Goal: Complete application form

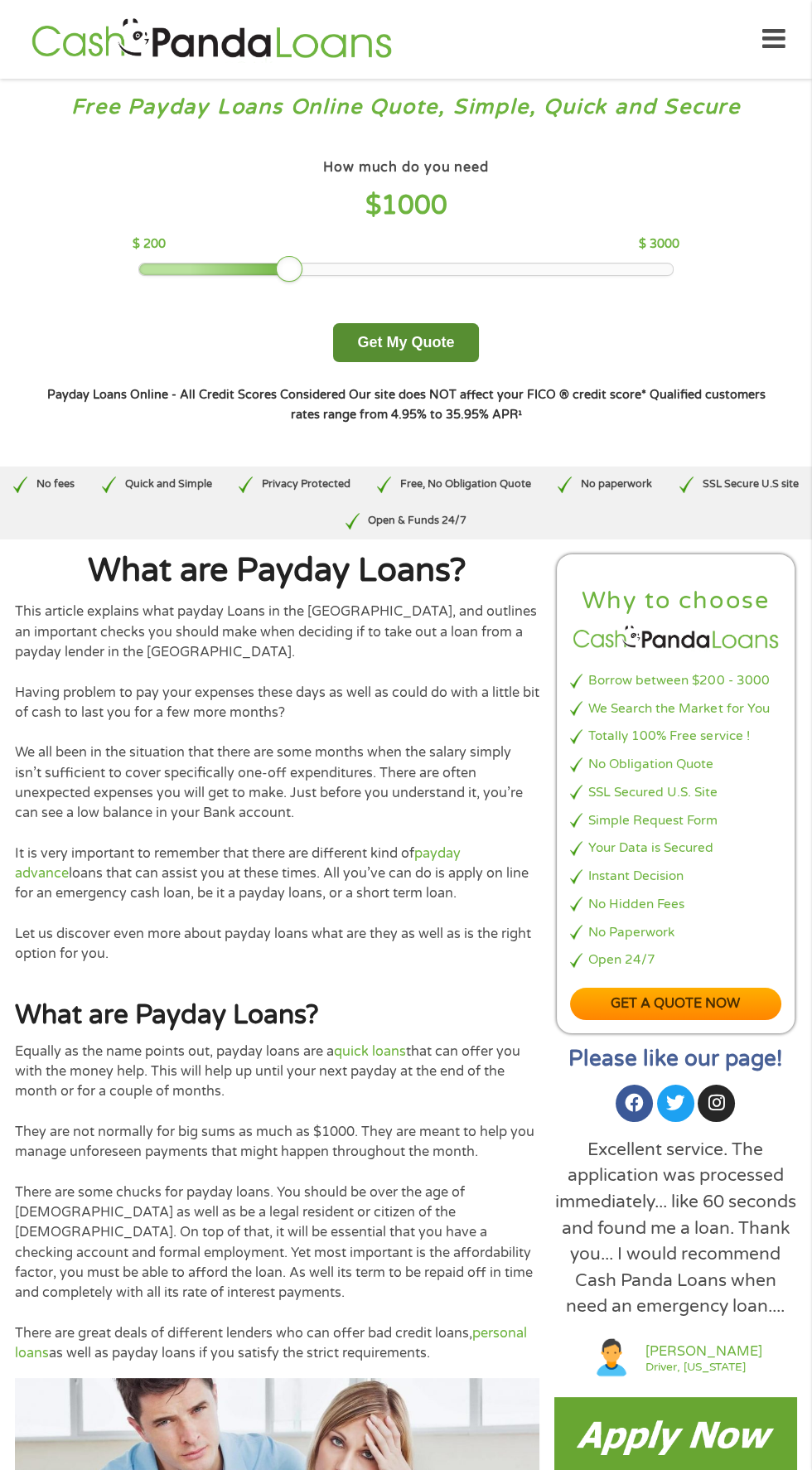
click at [437, 338] on button "Get My Quote" at bounding box center [406, 342] width 145 height 39
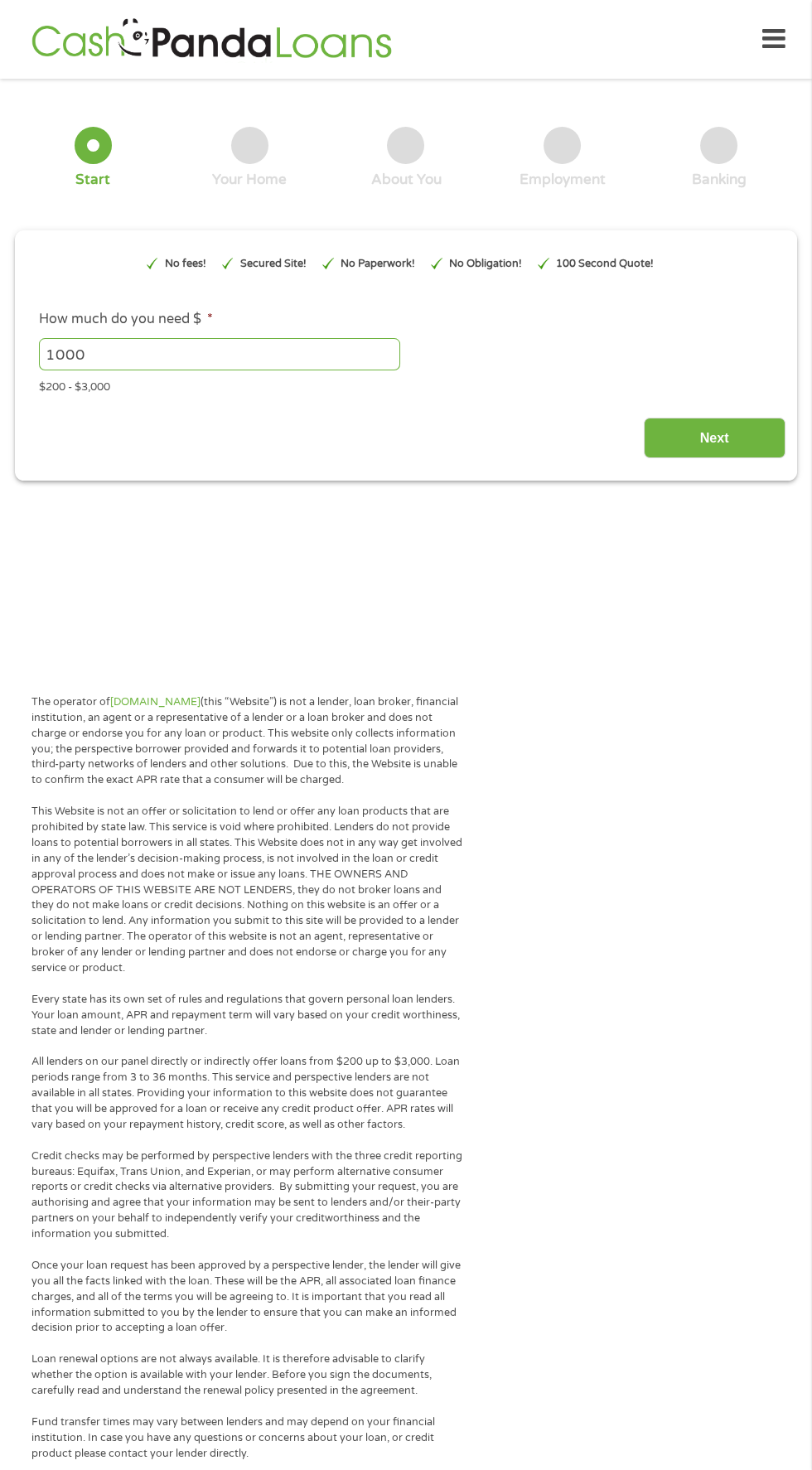
type input "EAIaIQobChMI1NqCy7zBjwMVtTMIBR2nETRmEAAYAyAAEgLqTfD_BwE"
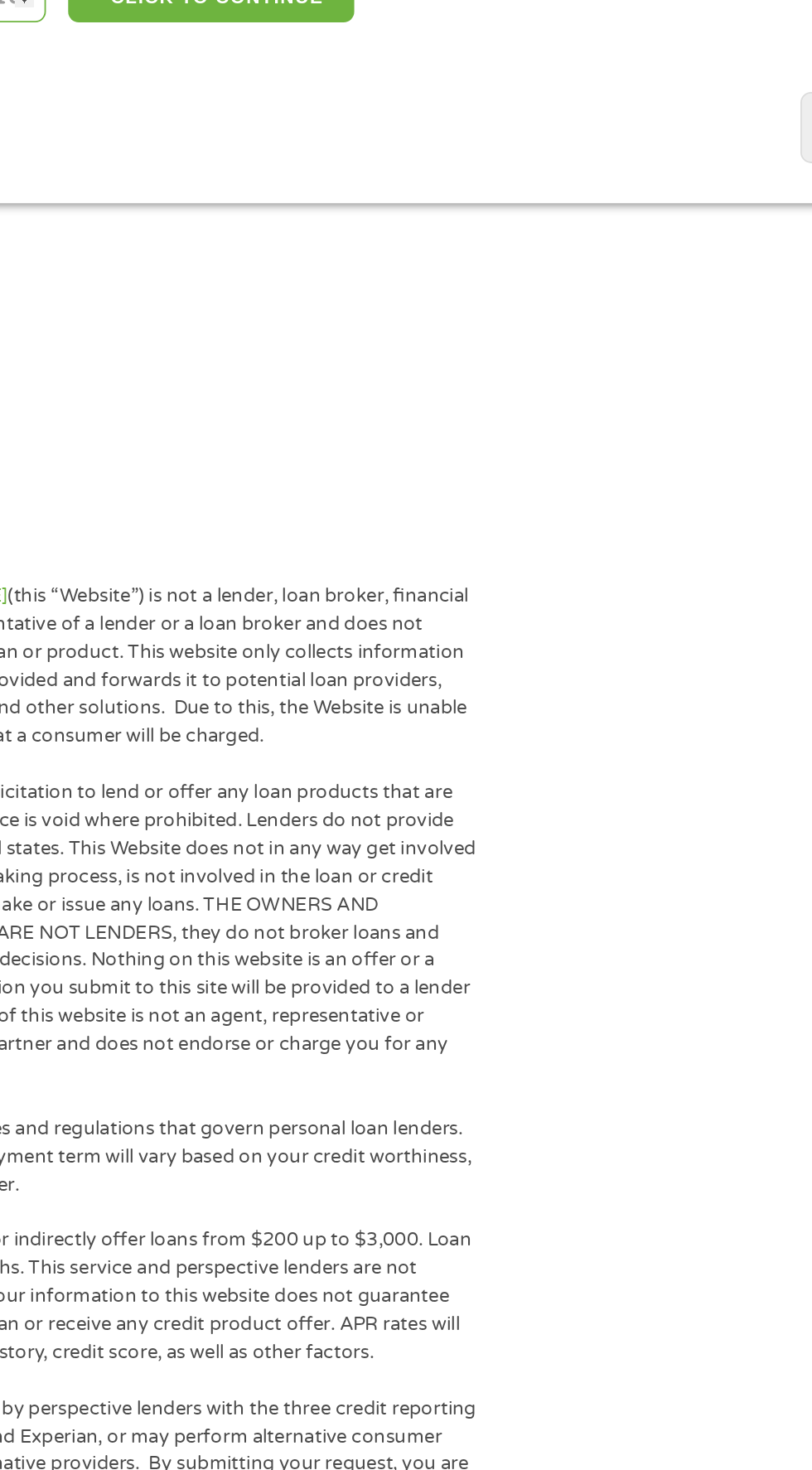
scroll to position [66, 0]
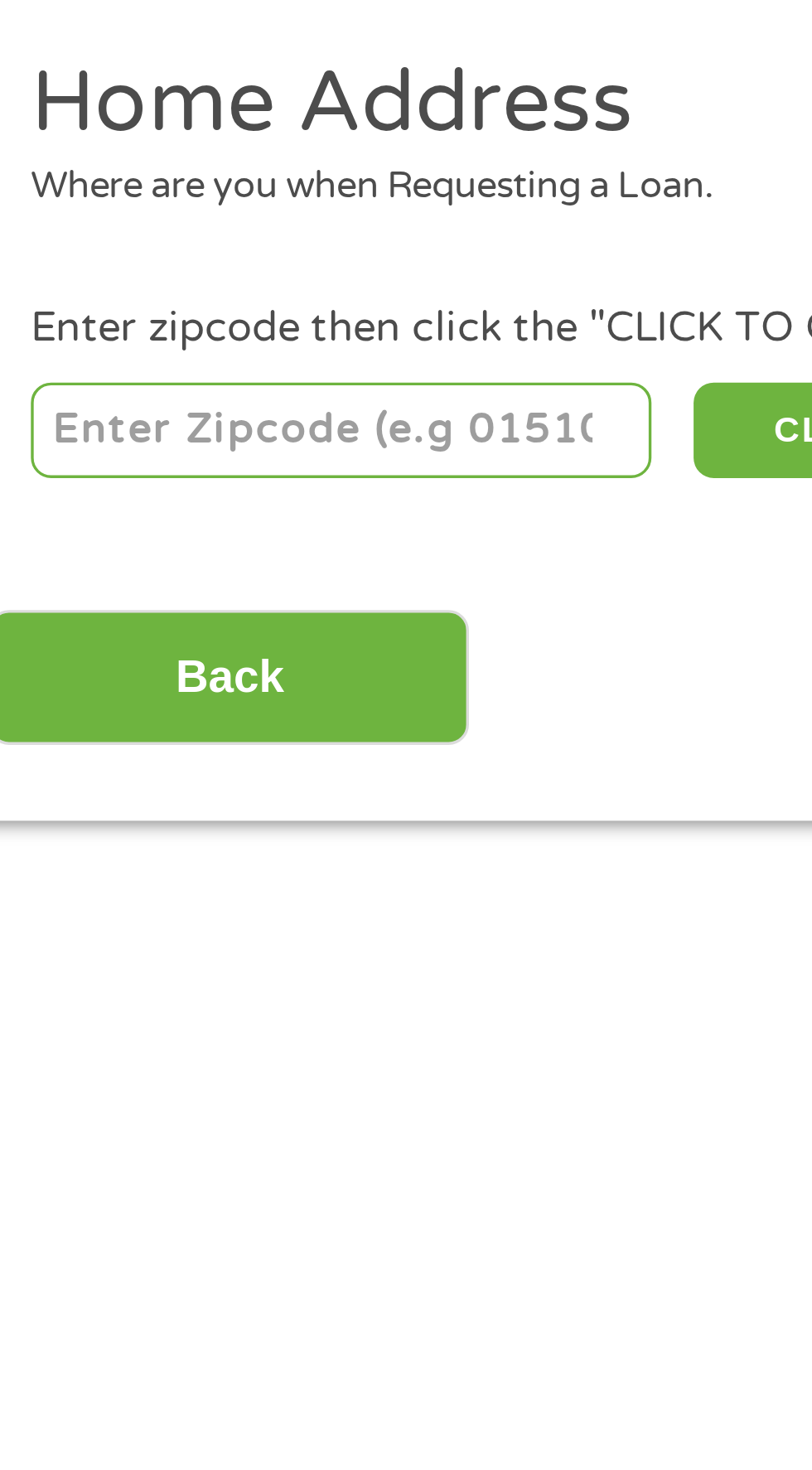
click at [180, 307] on input "number" at bounding box center [131, 301] width 184 height 28
type input "72143"
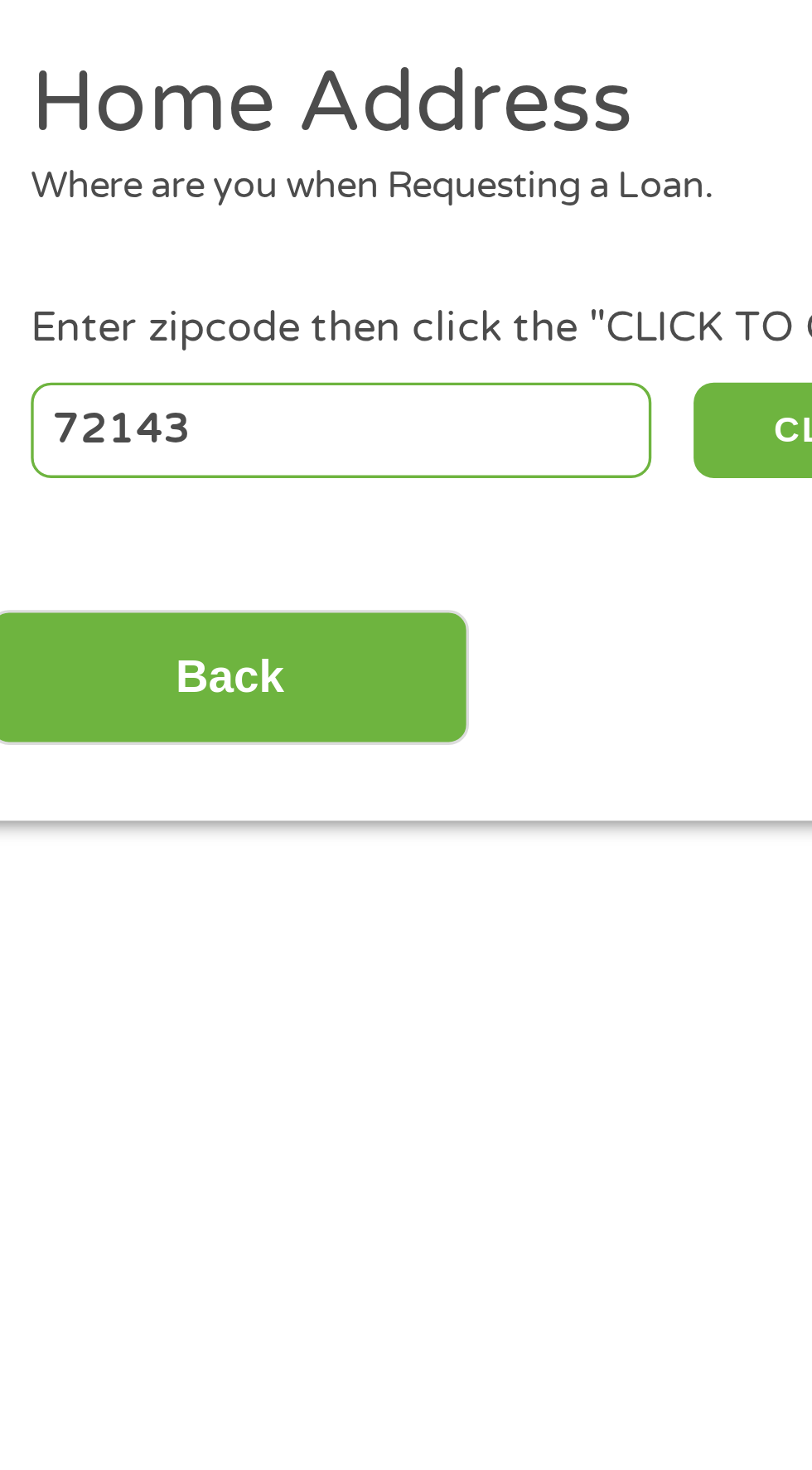
select select "[US_STATE]"
click at [259, 303] on button "CLICK TO CONTINUE" at bounding box center [314, 301] width 160 height 28
type input "72143"
type input "Searcy"
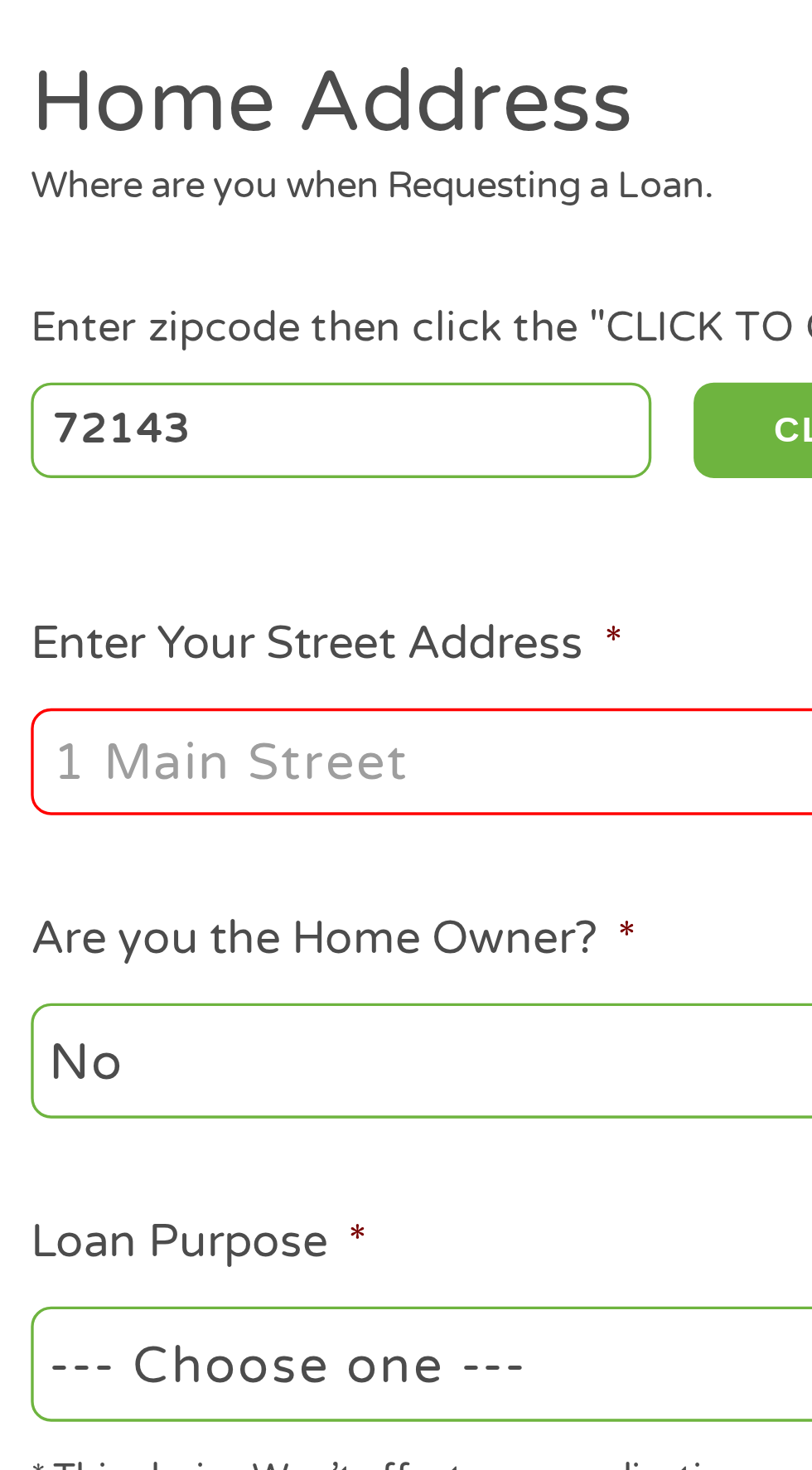
click at [207, 399] on input "Enter Your Street Address *" at bounding box center [216, 398] width 356 height 32
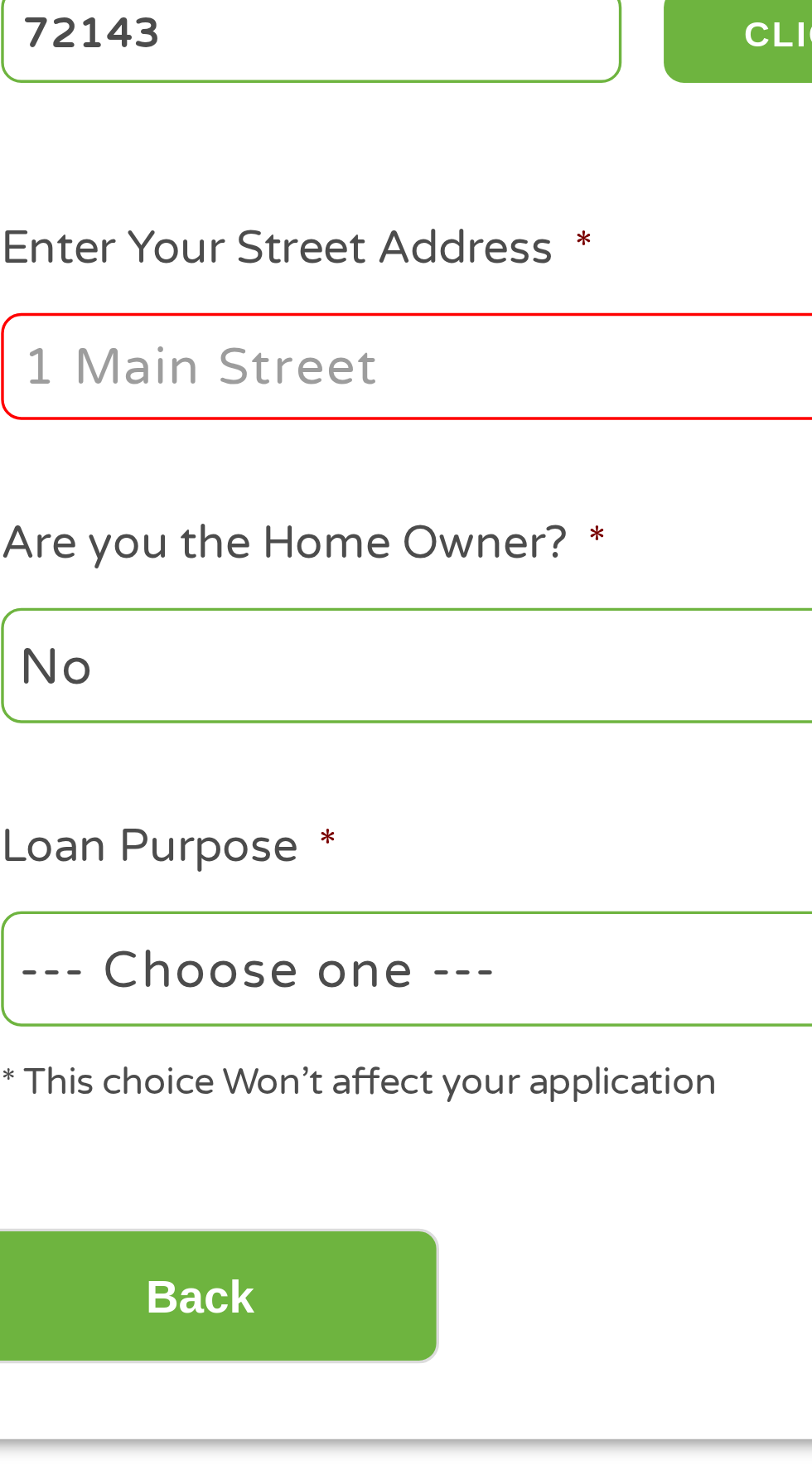
type input "106 Carolyn Ln"
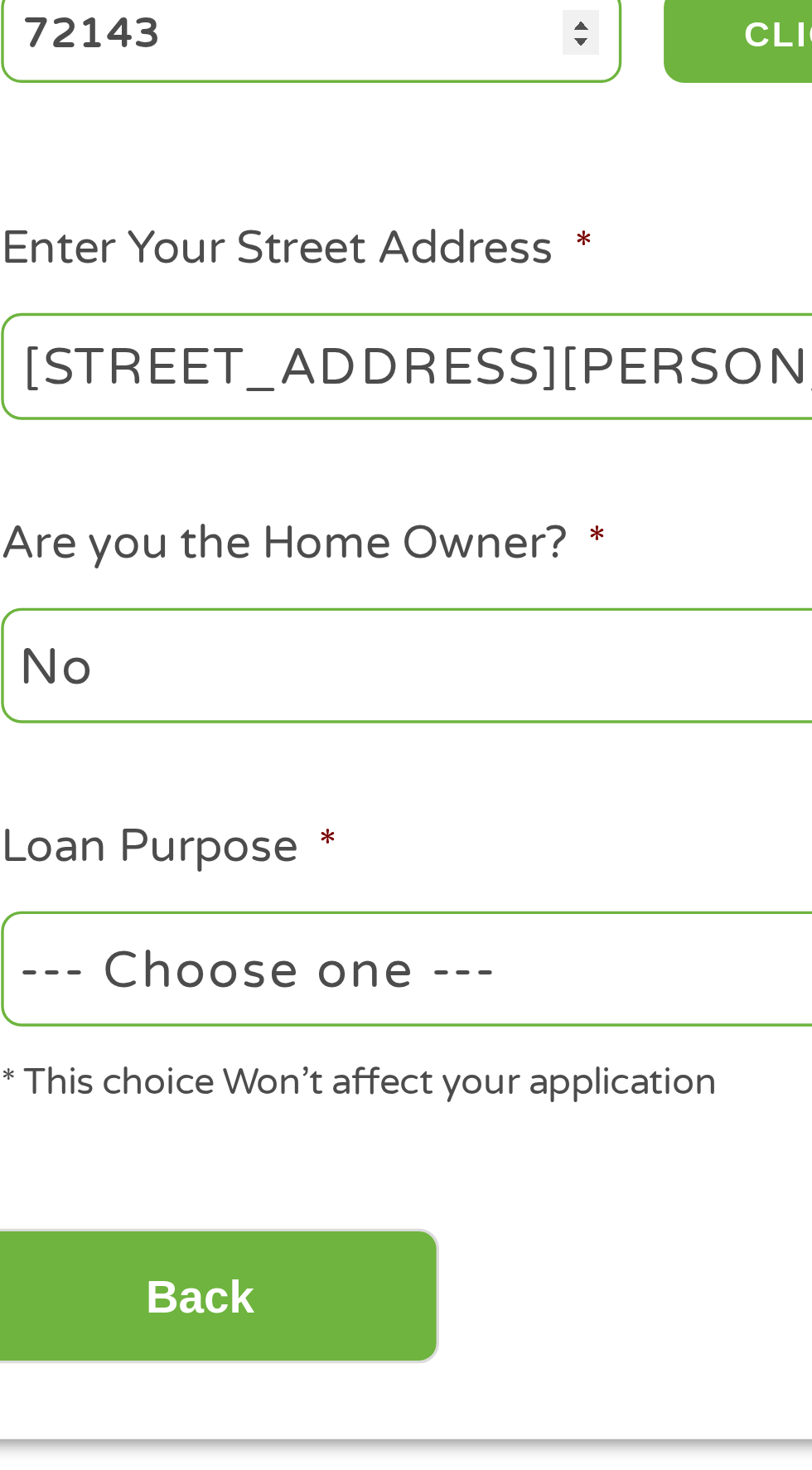
click at [214, 586] on select "--- Choose one --- Pay Bills Debt Consolidation Home Improvement Major Purchase…" at bounding box center [216, 575] width 356 height 34
select select "shorttermcash"
click at [39, 561] on select "--- Choose one --- Pay Bills Debt Consolidation Home Improvement Major Purchase…" at bounding box center [216, 575] width 356 height 34
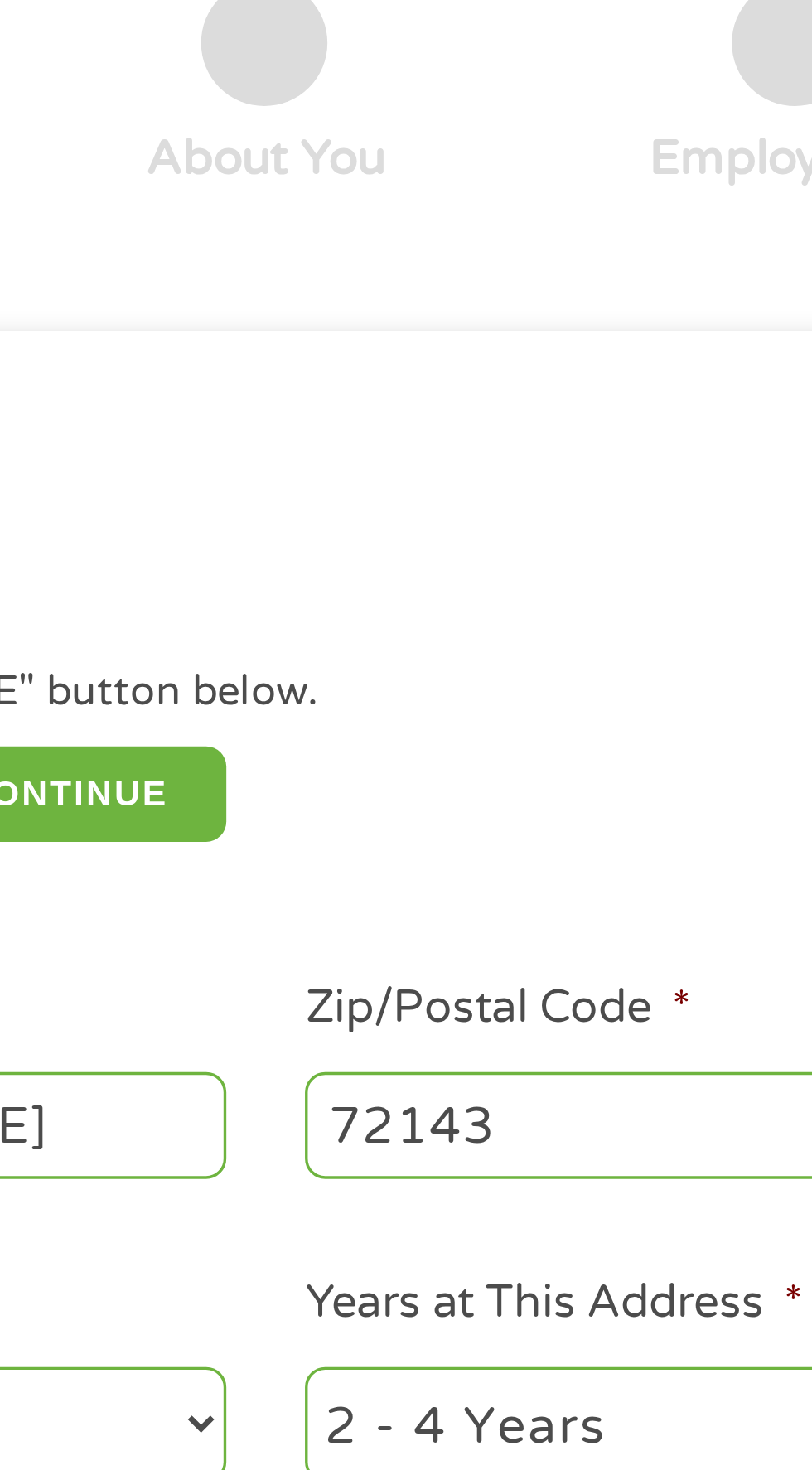
scroll to position [34, 0]
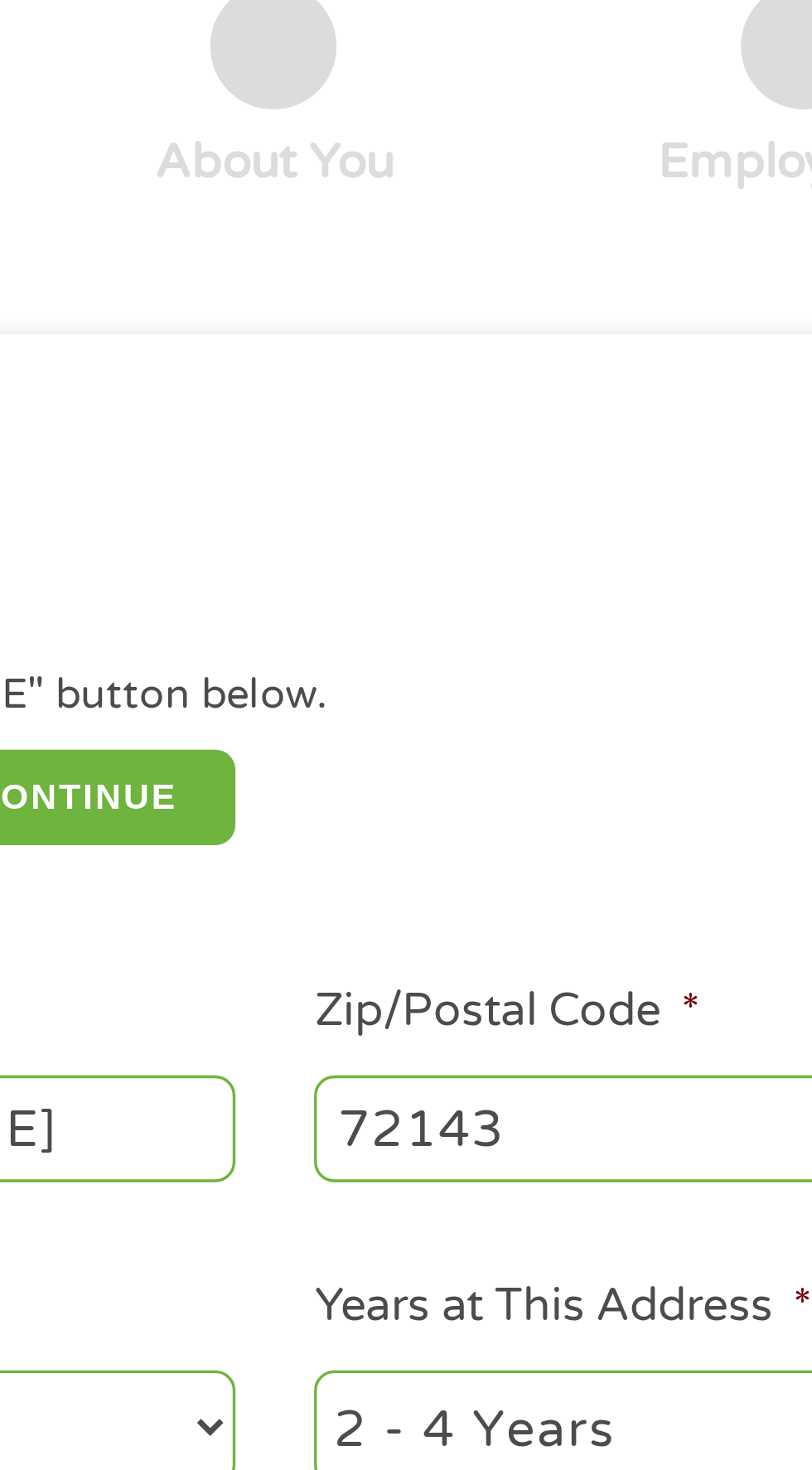
click at [500, 517] on select "1 Year or less 1 - 2 Years 2 - 4 Years Over 4 Years" at bounding box center [595, 518] width 356 height 34
select select "60months"
click at [418, 504] on select "1 Year or less 1 - 2 Years 2 - 4 Years Over 4 Years" at bounding box center [595, 518] width 356 height 34
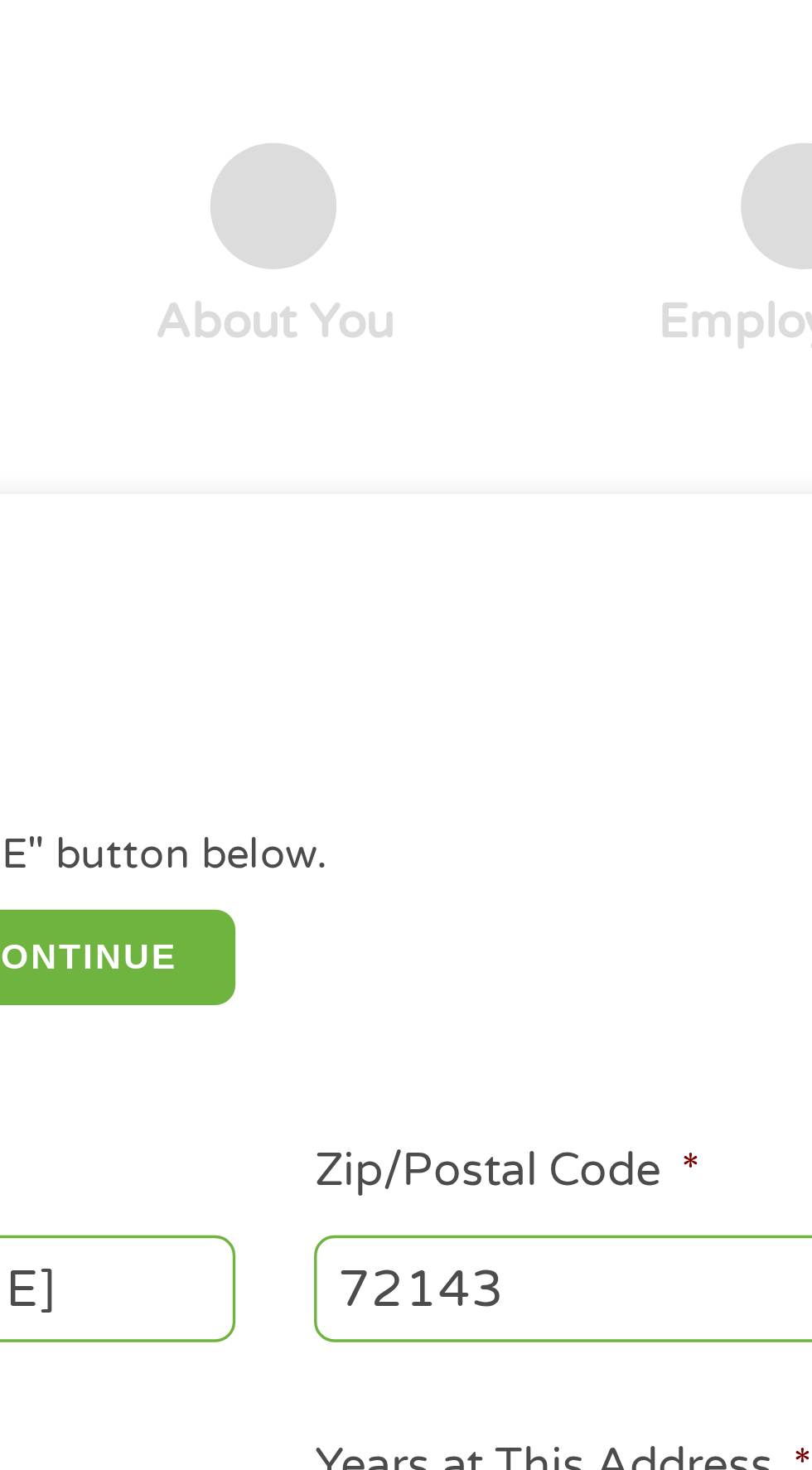
scroll to position [0, 0]
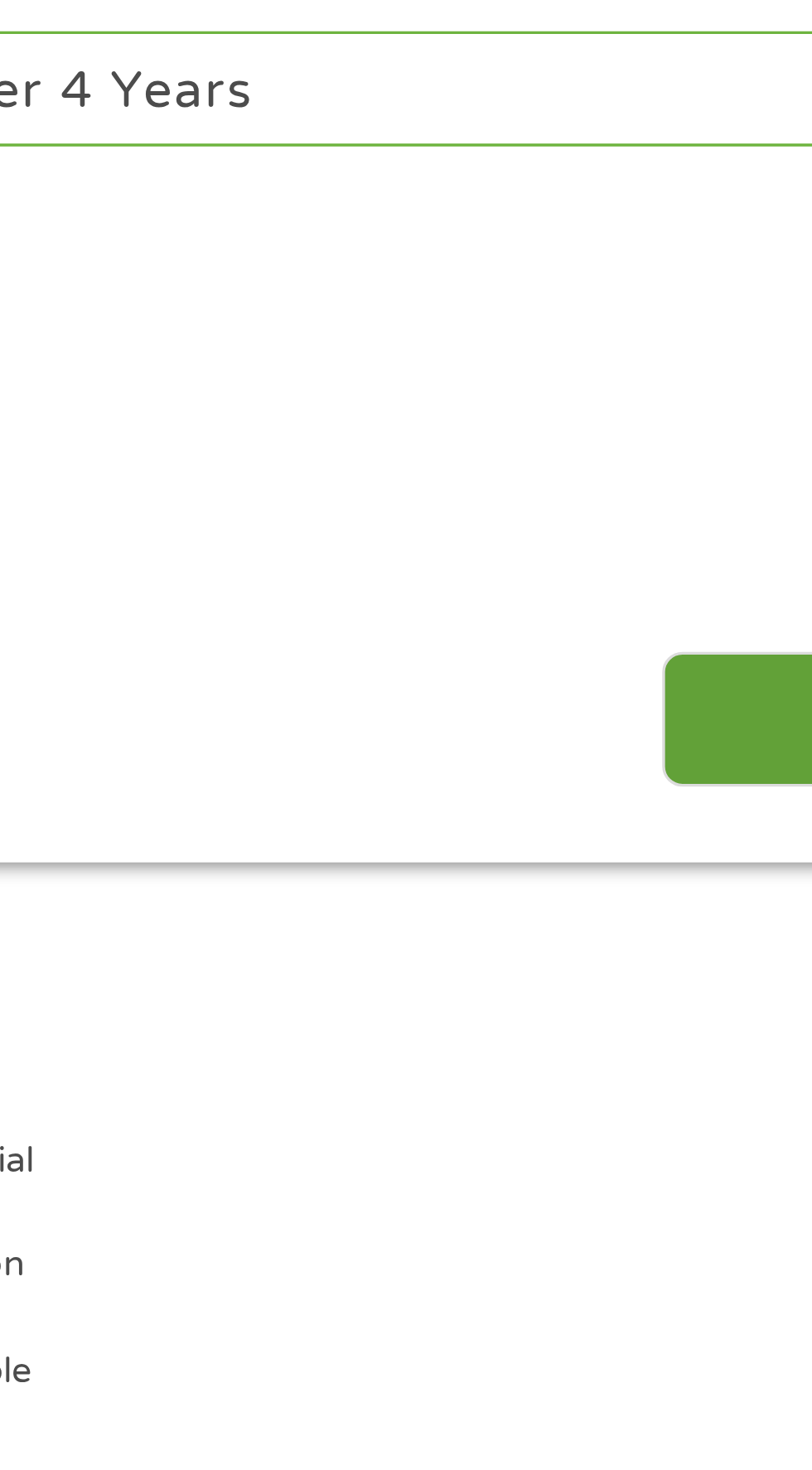
click at [673, 741] on input "Next" at bounding box center [715, 739] width 142 height 40
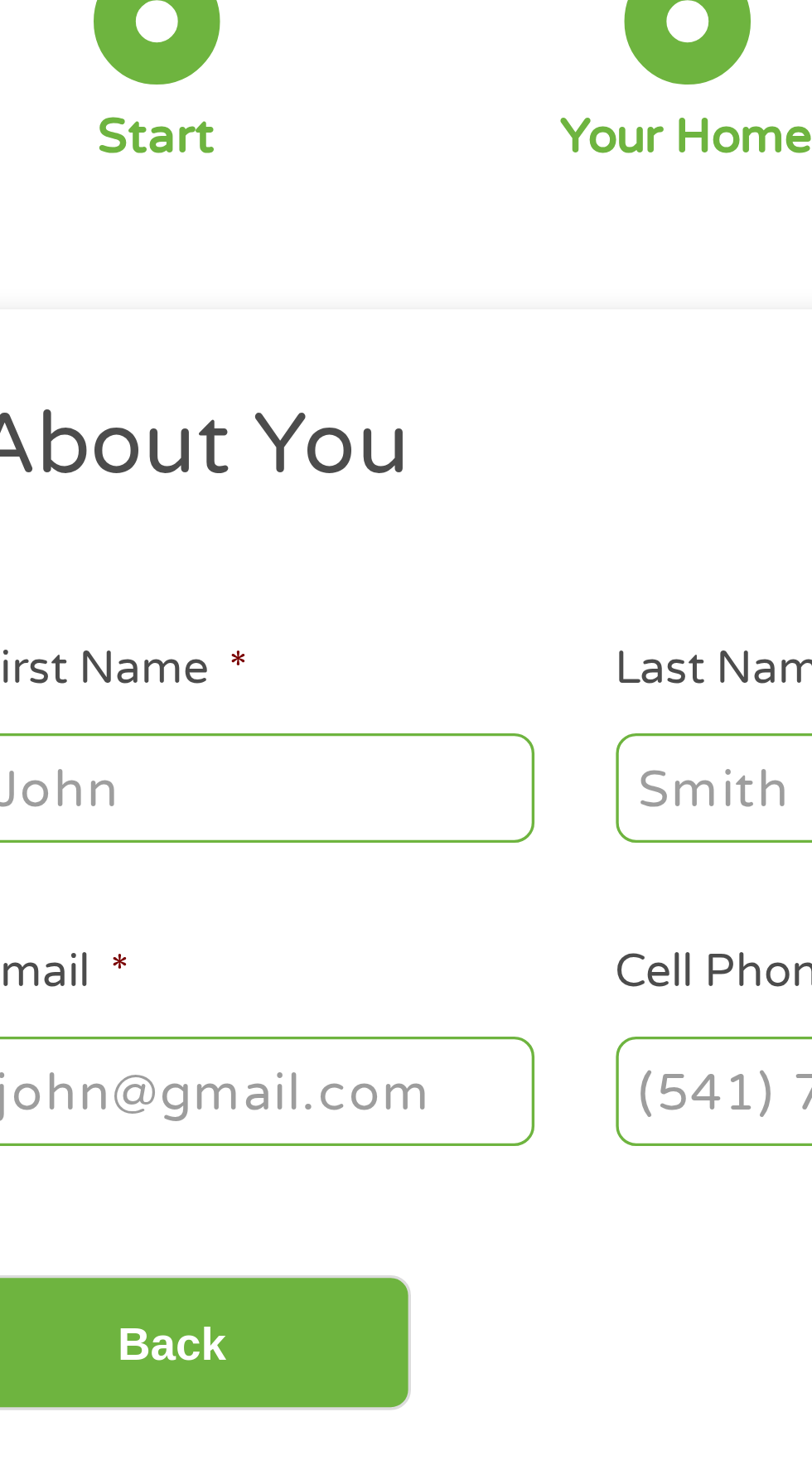
scroll to position [8, 0]
click at [170, 349] on input "First Name *" at bounding box center [121, 363] width 165 height 32
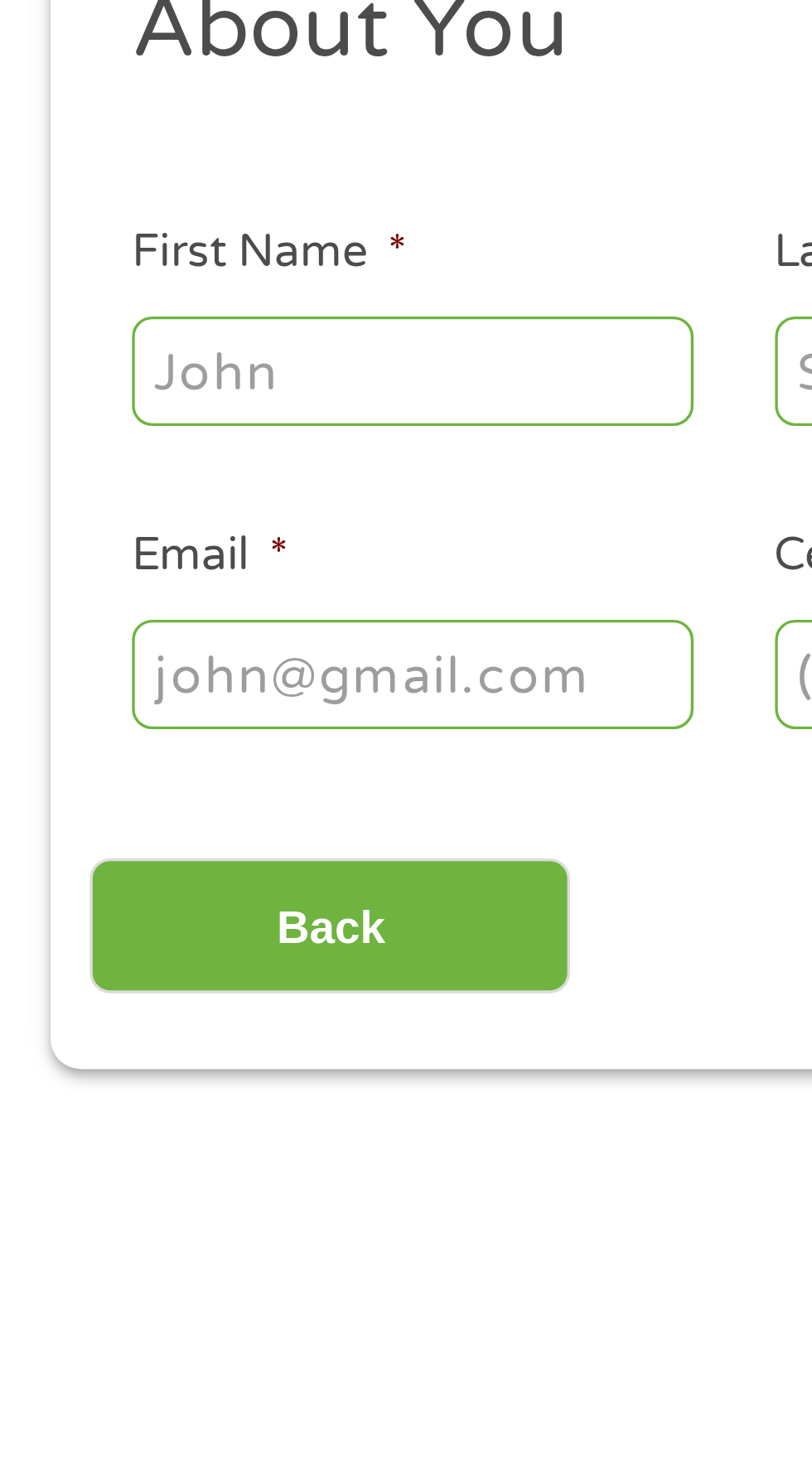
type input "Bethany"
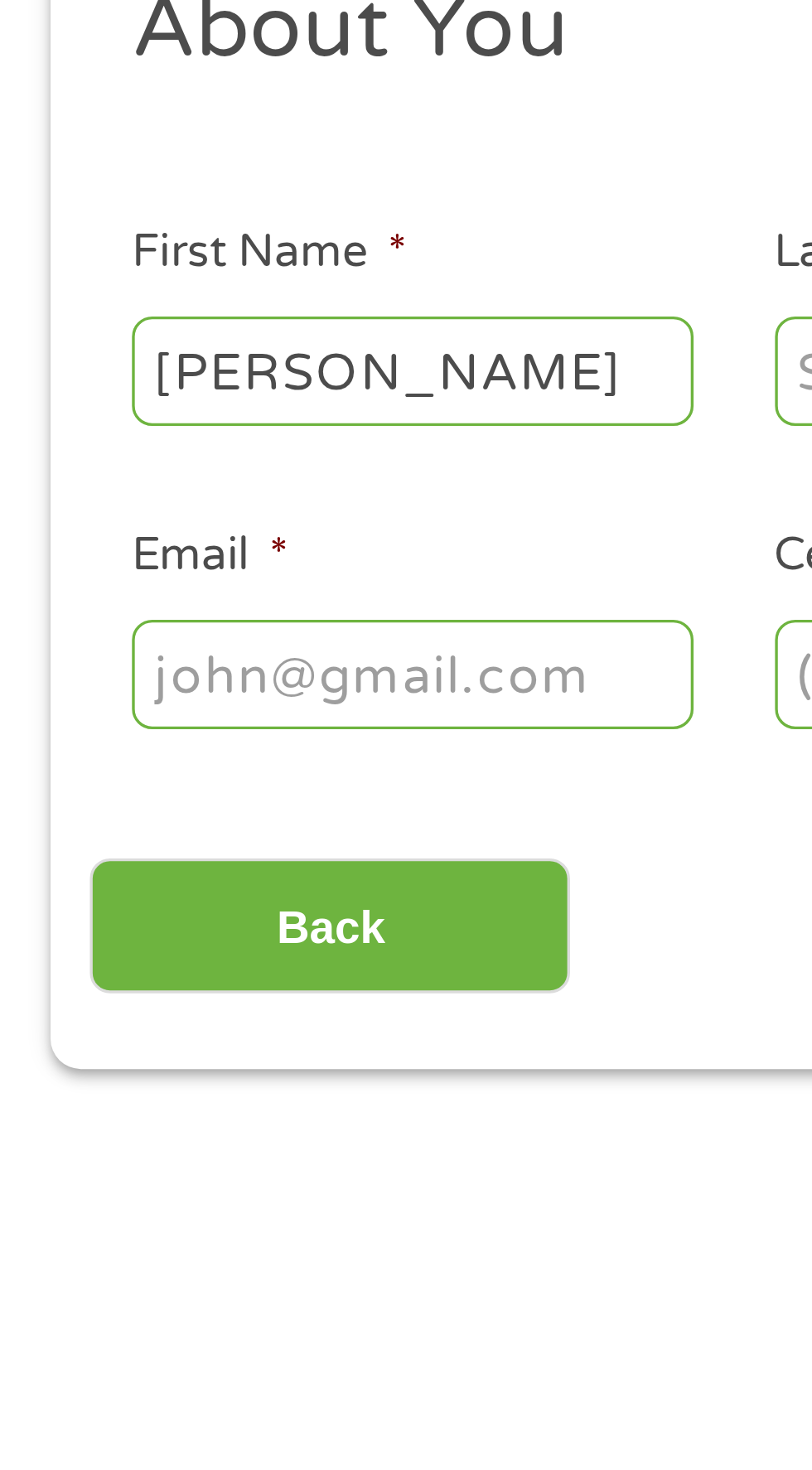
type input "Chandler"
type input "bachandler82@gmail.com"
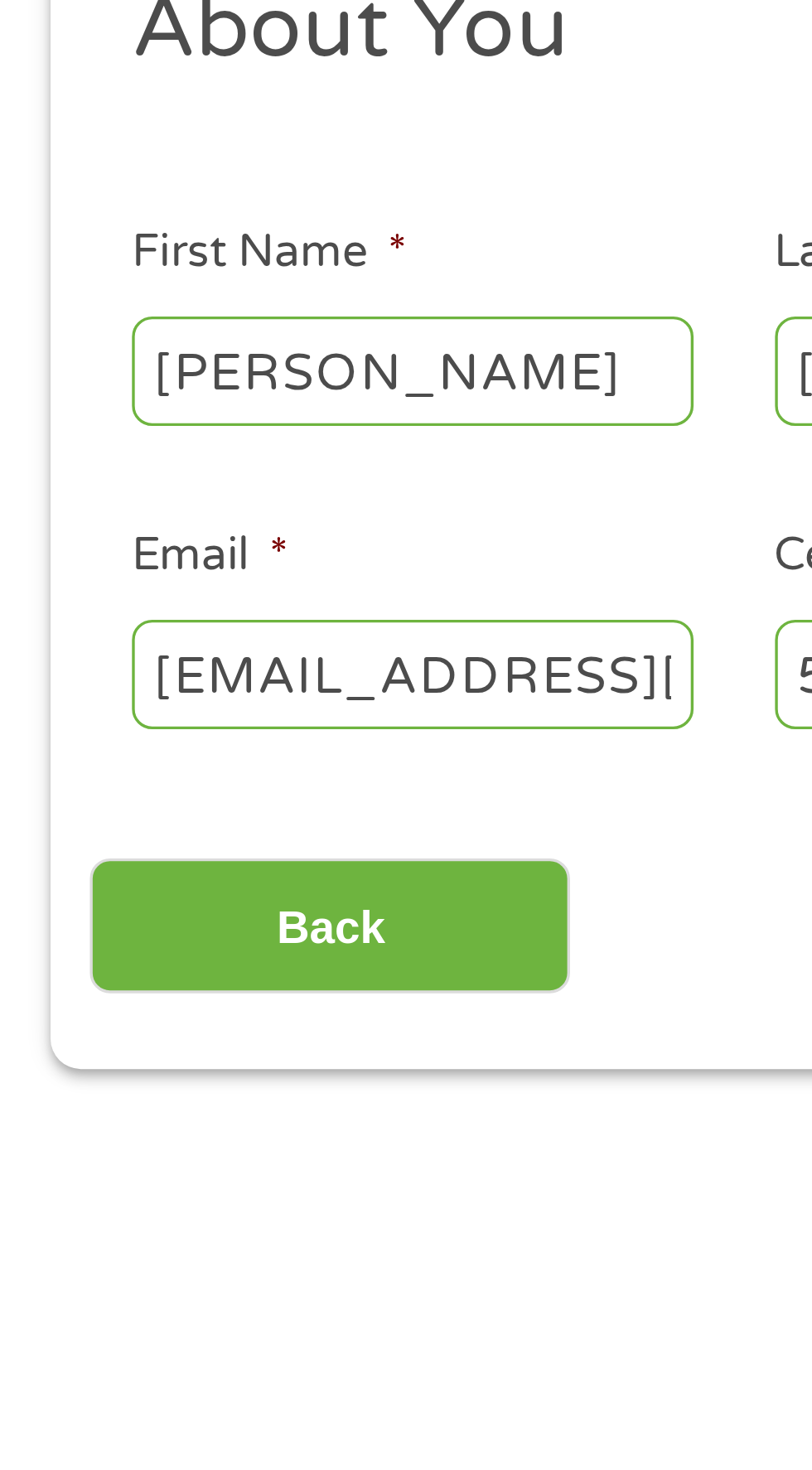
type input "(501) 827-4014"
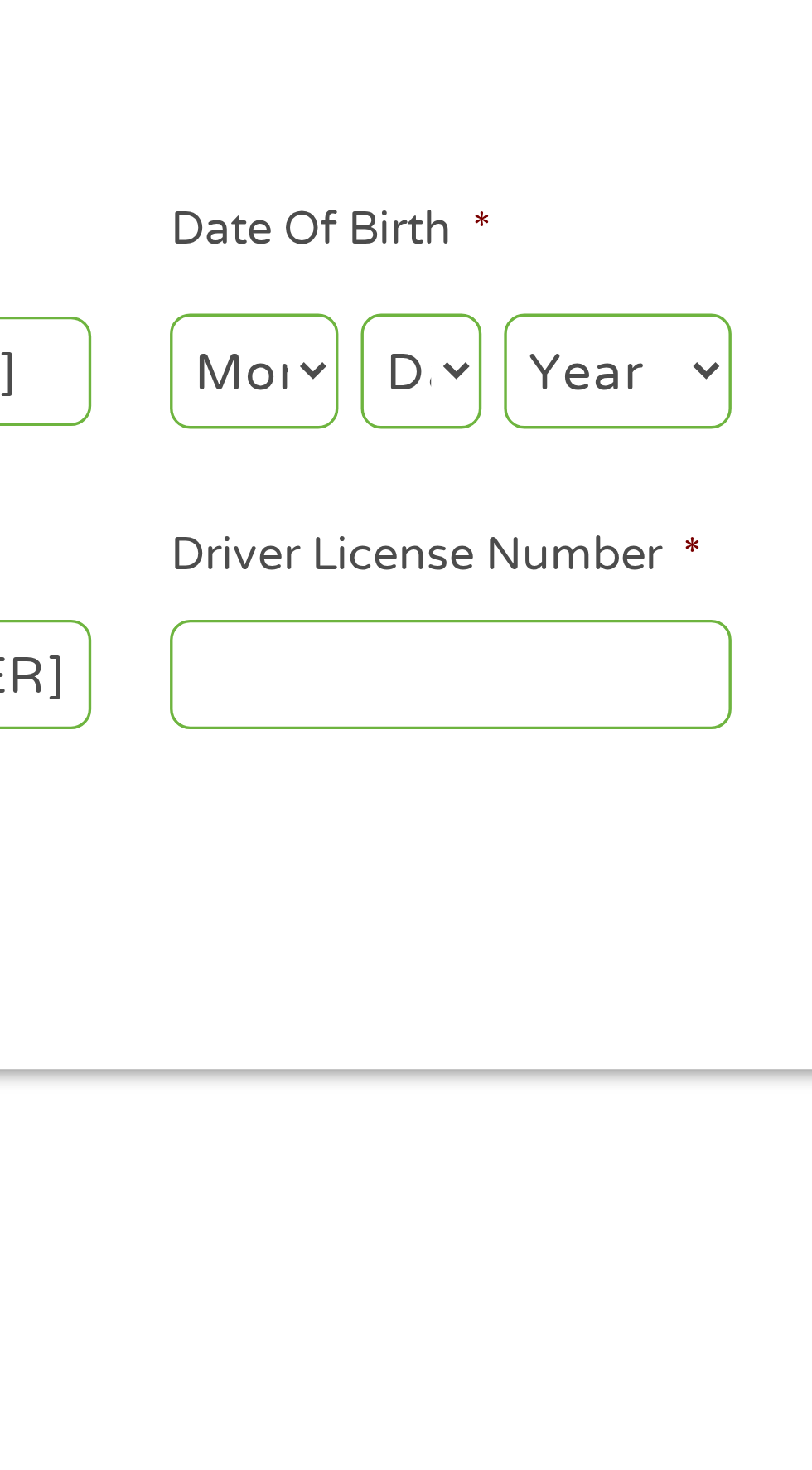
click at [442, 367] on select "Month 1 2 3 4 5 6 7 8 9 10 11 12" at bounding box center [443, 363] width 50 height 34
select select "3"
click at [418, 347] on select "Month 1 2 3 4 5 6 7 8 9 10 11 12" at bounding box center [443, 363] width 50 height 34
click at [505, 370] on select "Day 1 2 3 4 5 6 7 8 9 10 11 12 13 14 15 16 17 18 19 20 21 22 23 24 25 26 27 28 …" at bounding box center [491, 363] width 35 height 34
select select "12"
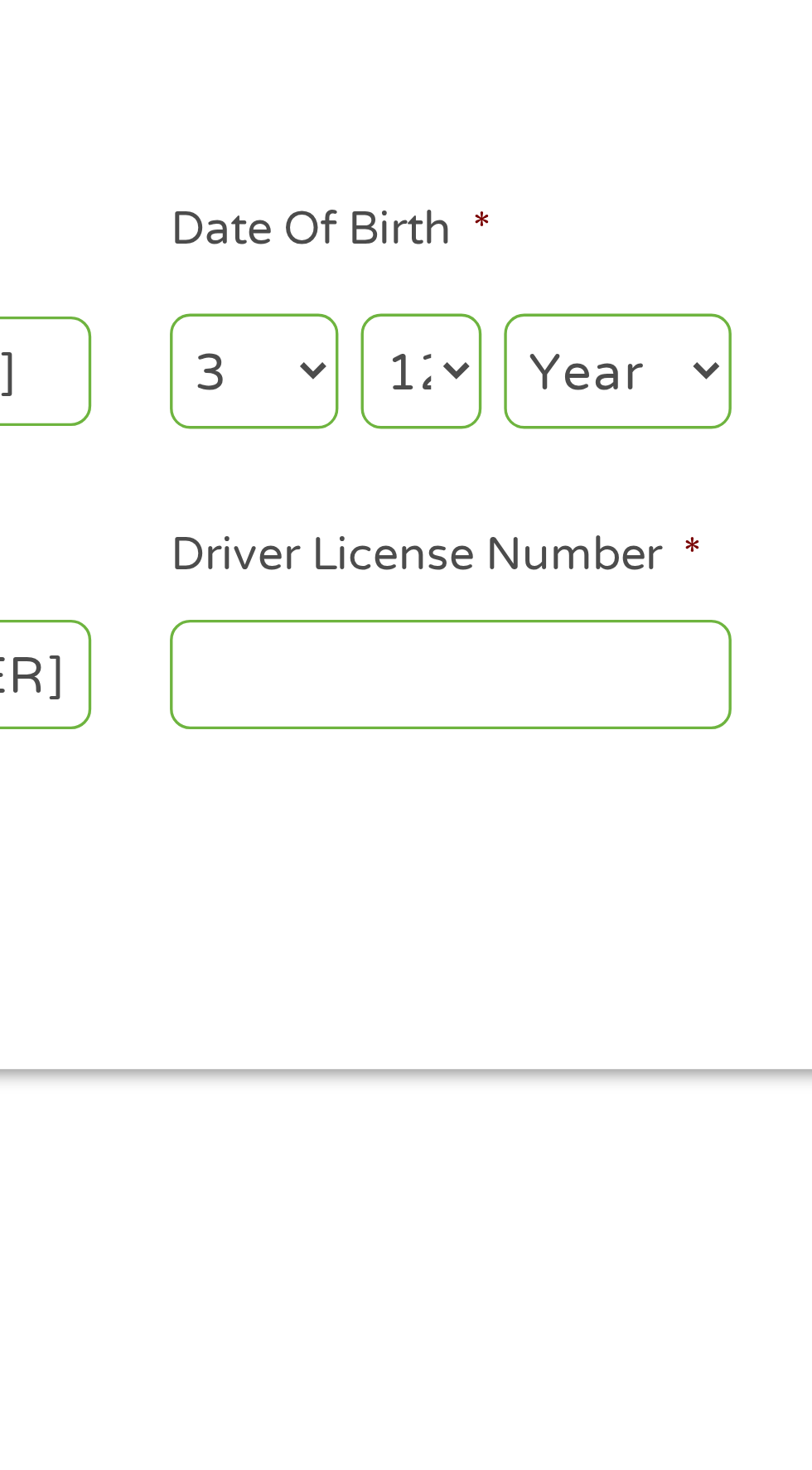
click at [474, 347] on select "Day 1 2 3 4 5 6 7 8 9 10 11 12 13 14 15 16 17 18 19 20 21 22 23 24 25 26 27 28 …" at bounding box center [491, 363] width 35 height 34
click at [559, 365] on select "Year 2007 2006 2005 2004 2003 2002 2001 2000 1999 1998 1997 1996 1995 1994 1993…" at bounding box center [549, 363] width 67 height 34
select select "1982"
click at [516, 347] on select "Year 2007 2006 2005 2004 2003 2002 2001 2000 1999 1998 1997 1996 1995 1994 1993…" at bounding box center [549, 363] width 67 height 34
click at [532, 447] on input "Driver License Number *" at bounding box center [500, 453] width 165 height 32
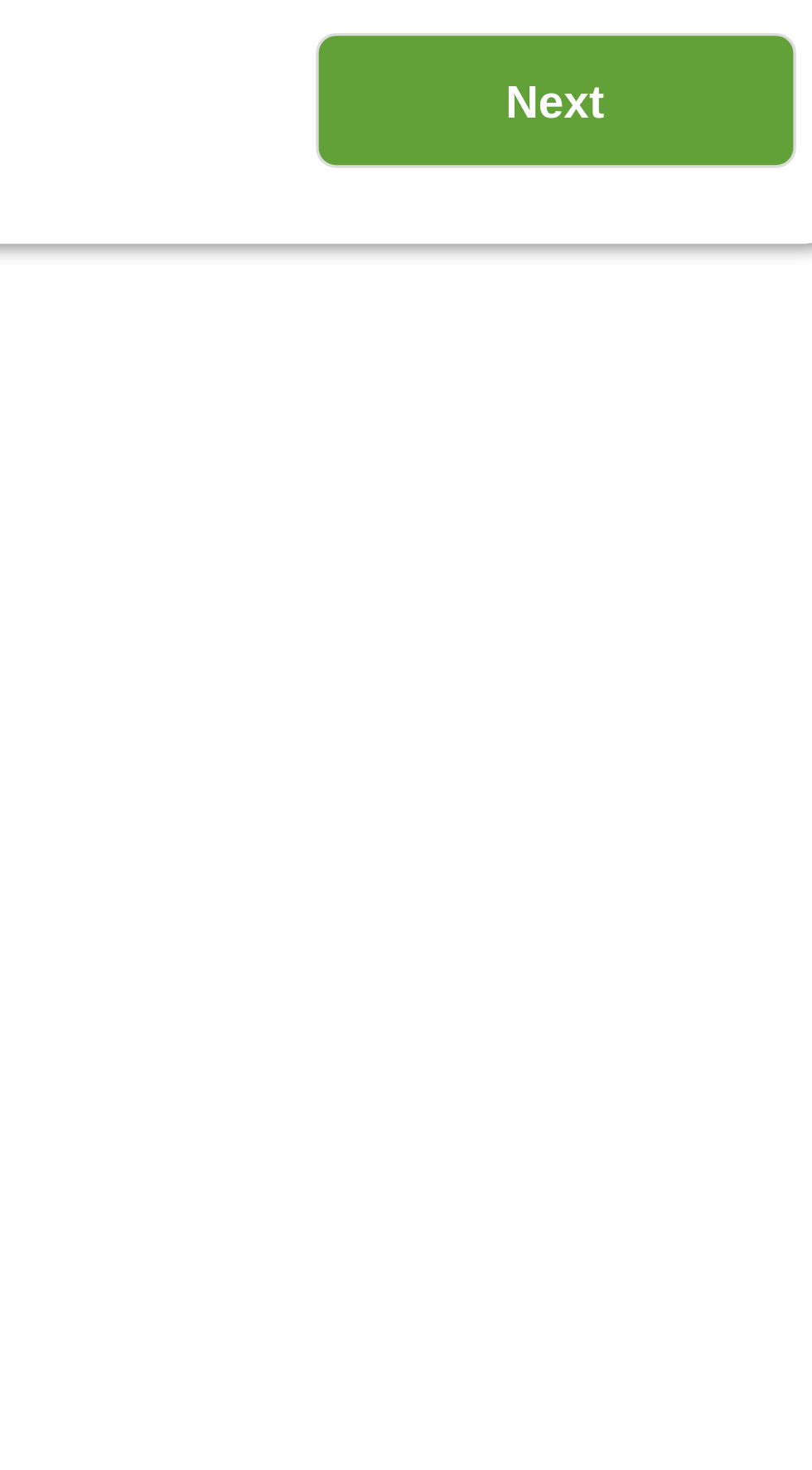
type input "911289266"
click at [728, 541] on input "Next" at bounding box center [715, 528] width 142 height 40
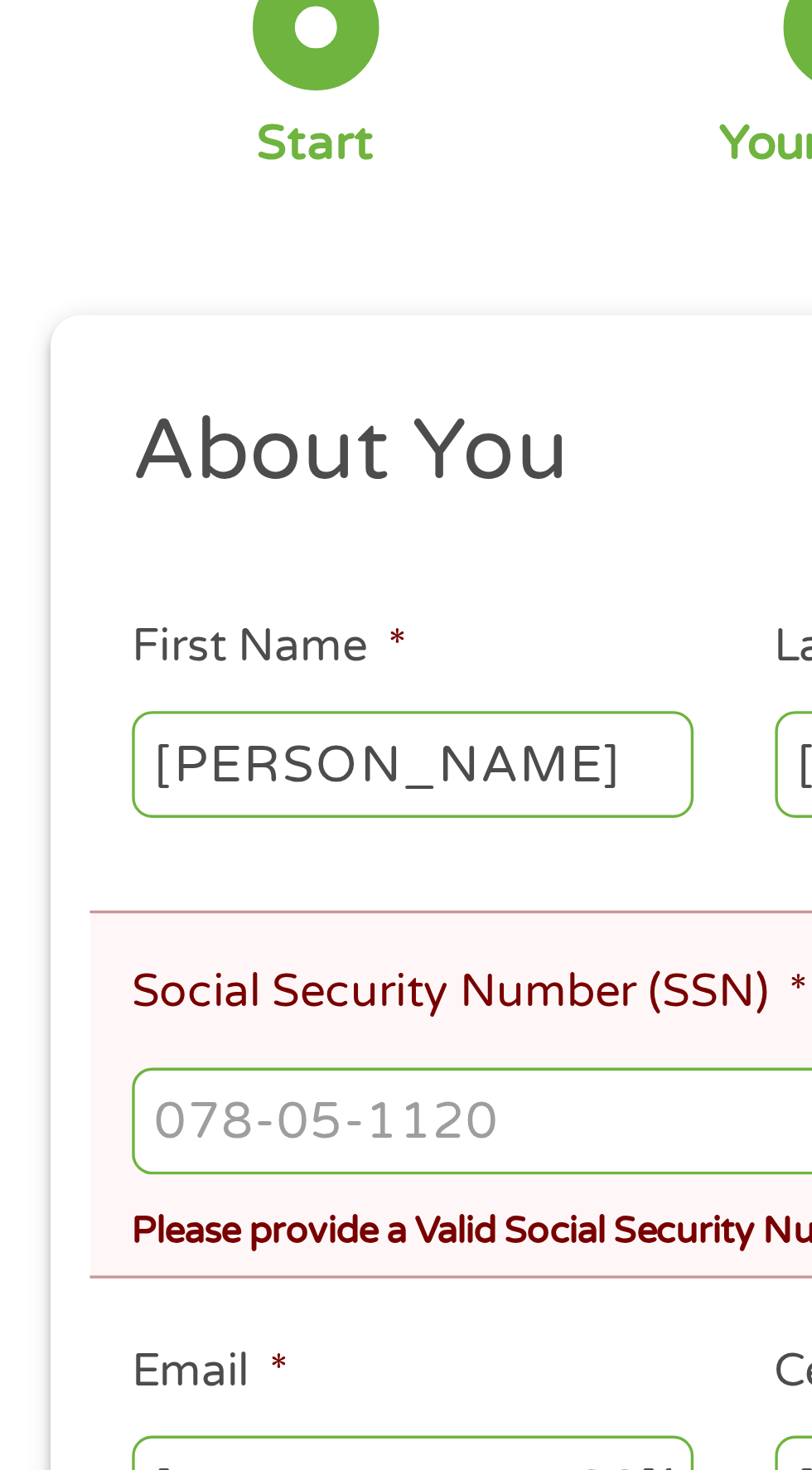
click at [164, 520] on input "Social Security Number (SSN) *" at bounding box center [406, 523] width 734 height 32
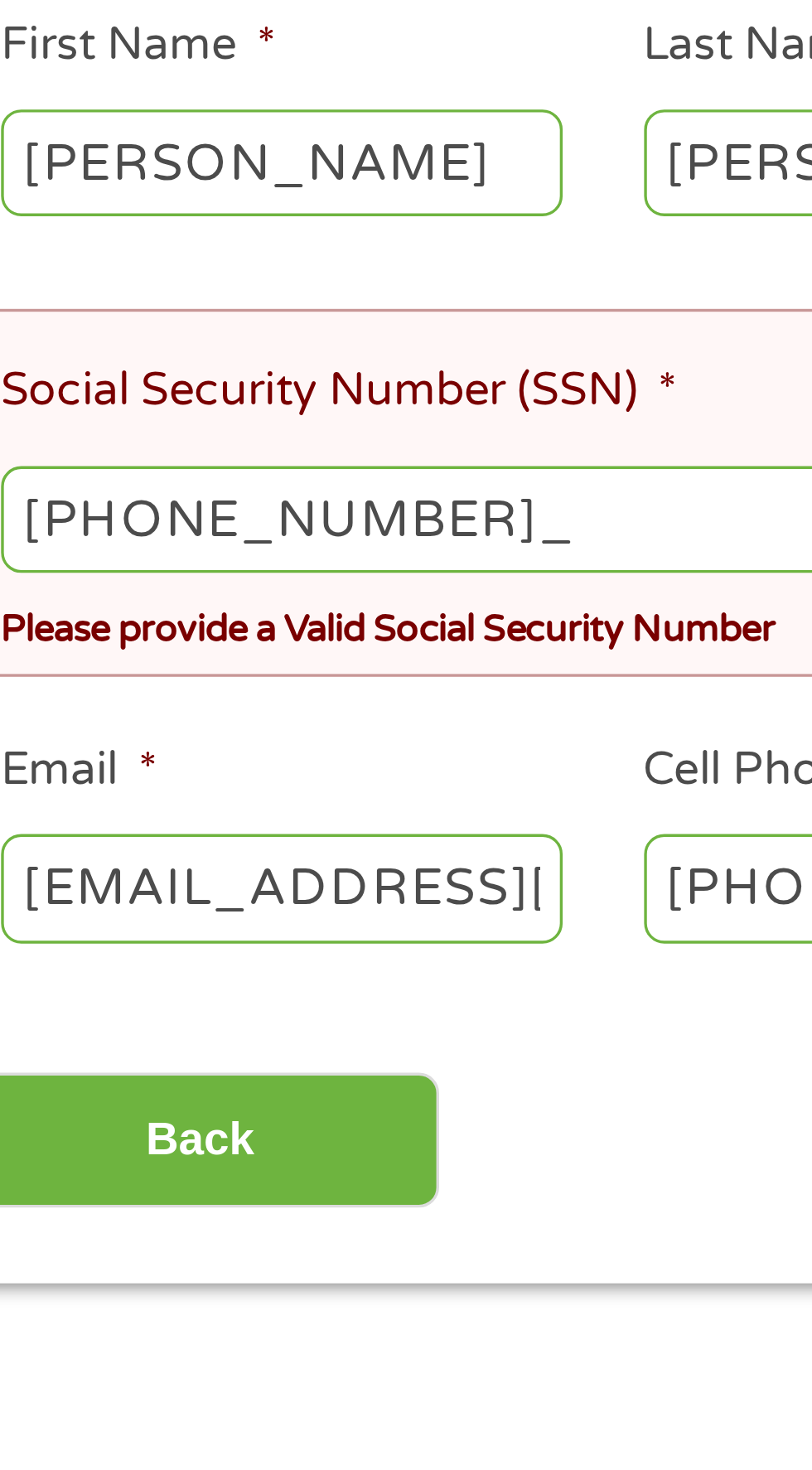
type input "429-49-0512"
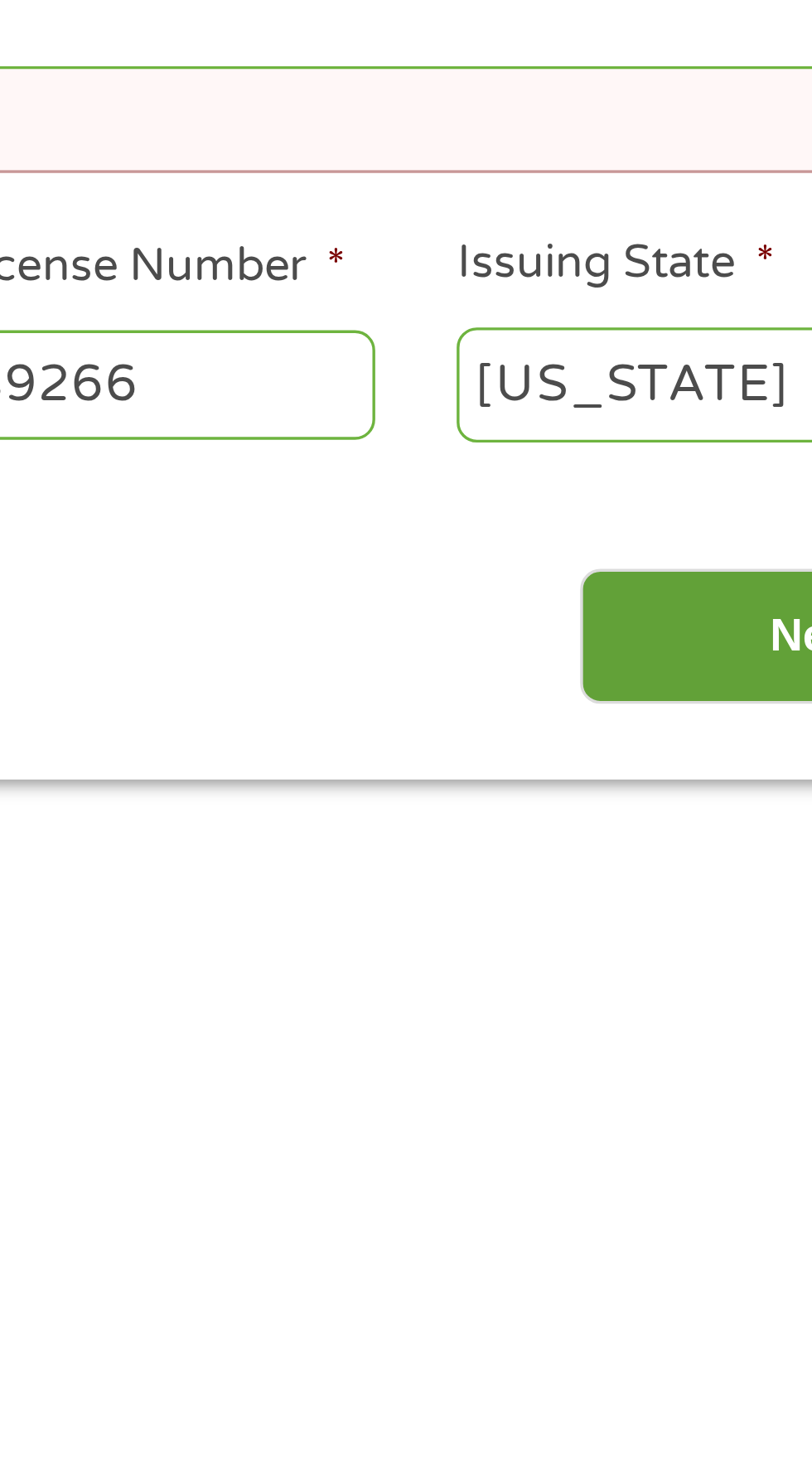
click at [691, 710] on input "Next" at bounding box center [715, 706] width 142 height 40
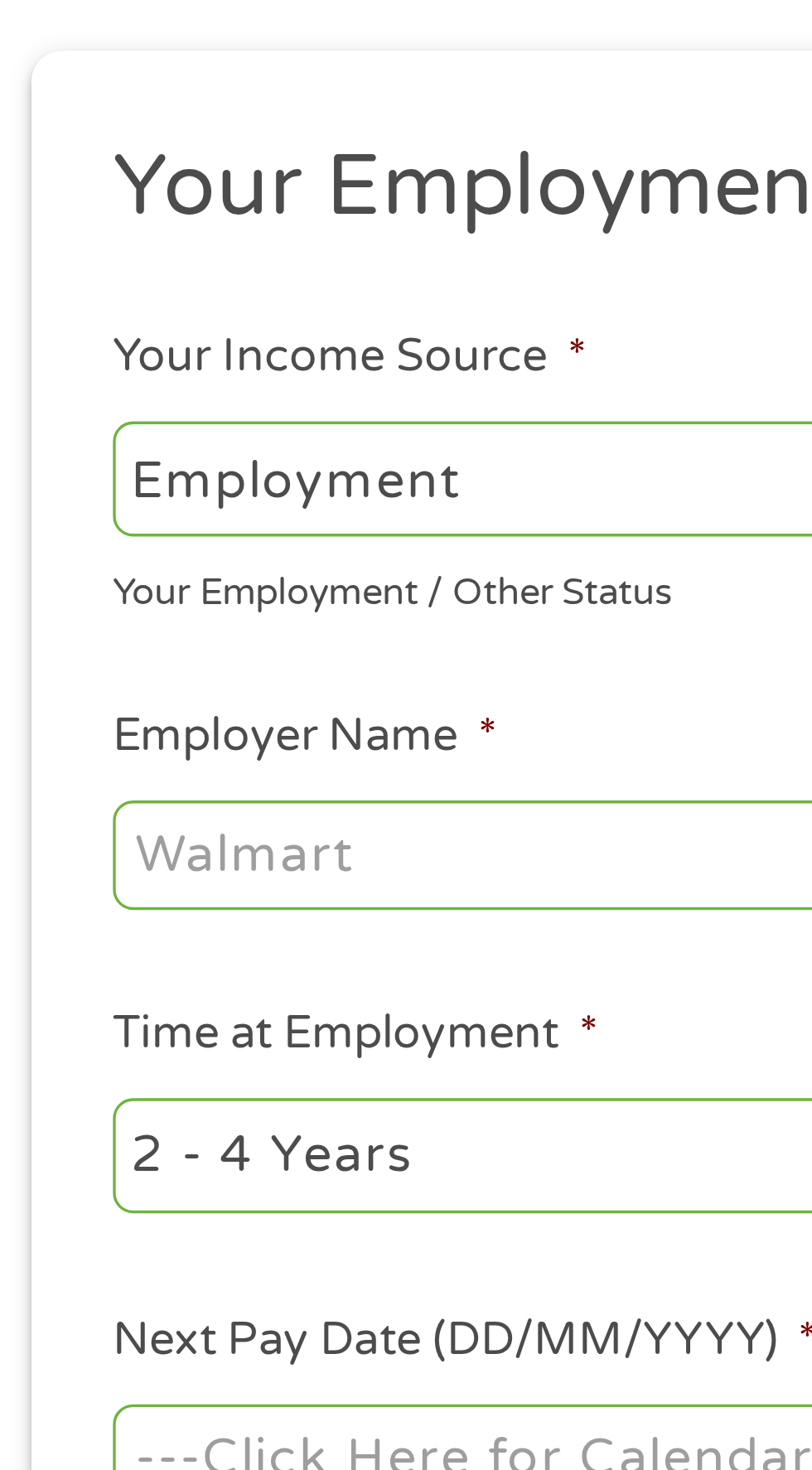
click at [181, 459] on input "Employer Name *" at bounding box center [152, 460] width 226 height 32
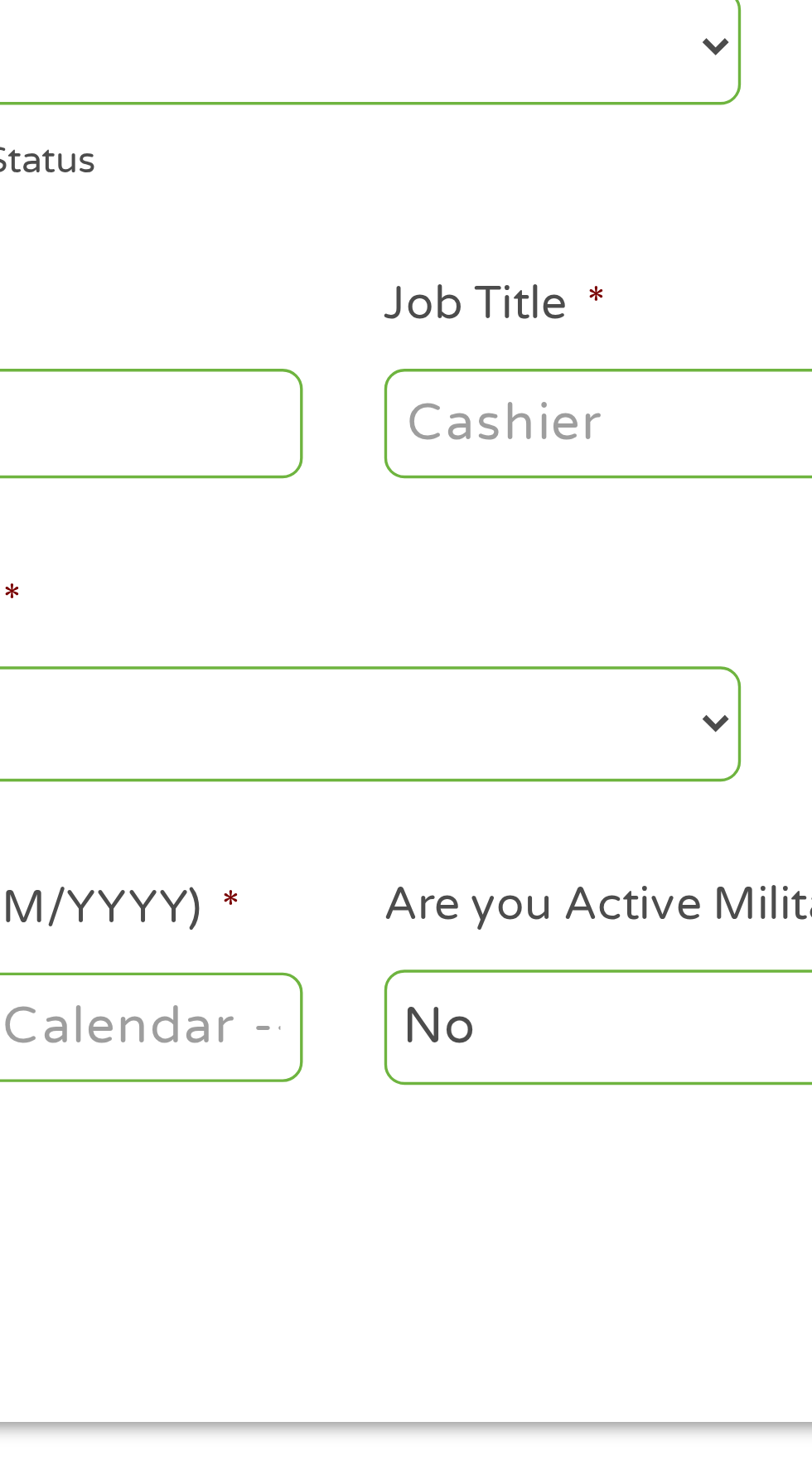
type input "Ulta"
click at [371, 456] on input "Job Title *" at bounding box center [402, 460] width 226 height 32
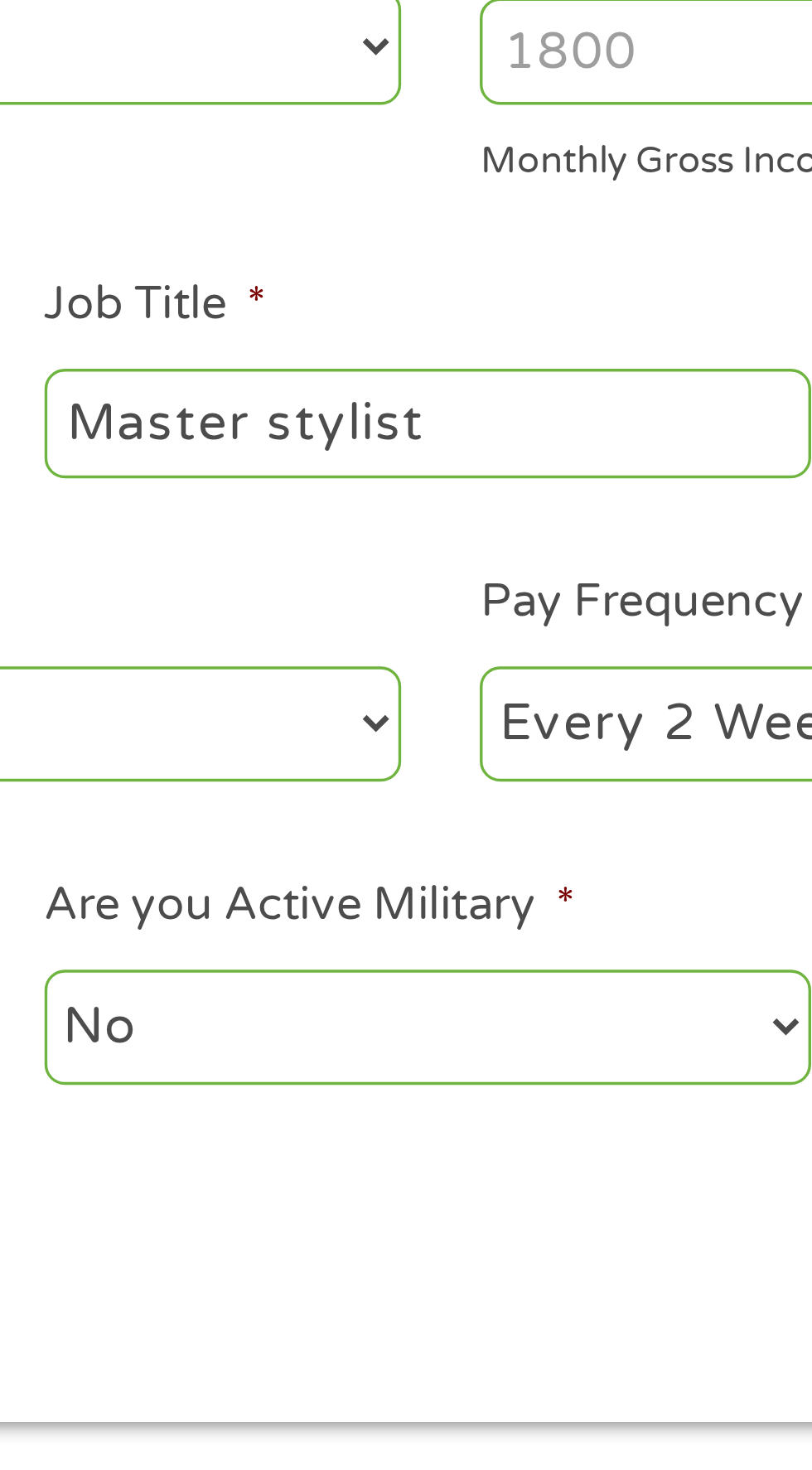
type input "Master stylist"
click at [477, 539] on select "--- Choose one --- Every 2 Weeks Every Week Monthly Semi-Monthly" at bounding box center [595, 549] width 356 height 34
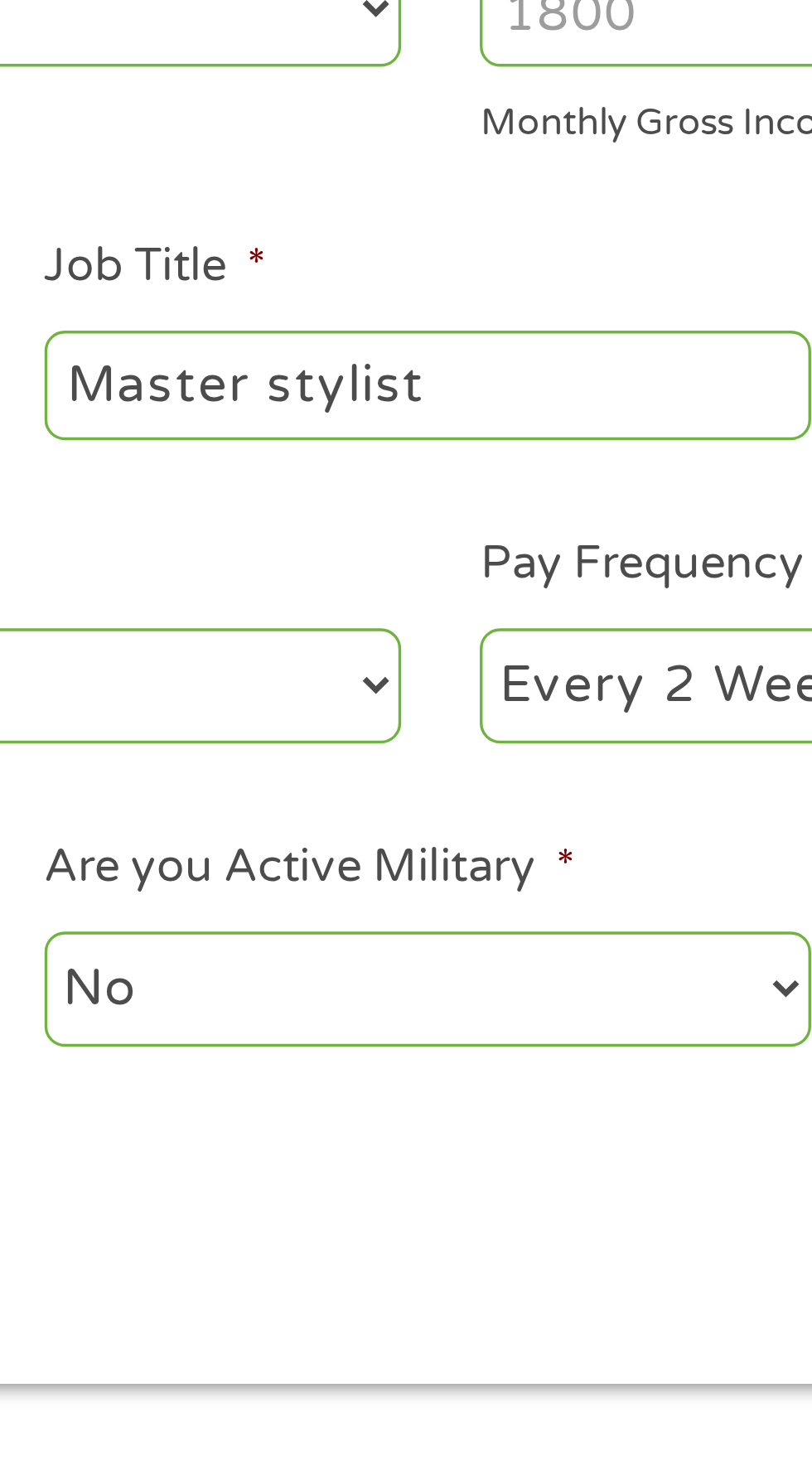
select select "weekly"
click at [418, 532] on select "--- Choose one --- Every 2 Weeks Every Week Monthly Semi-Monthly" at bounding box center [595, 549] width 356 height 34
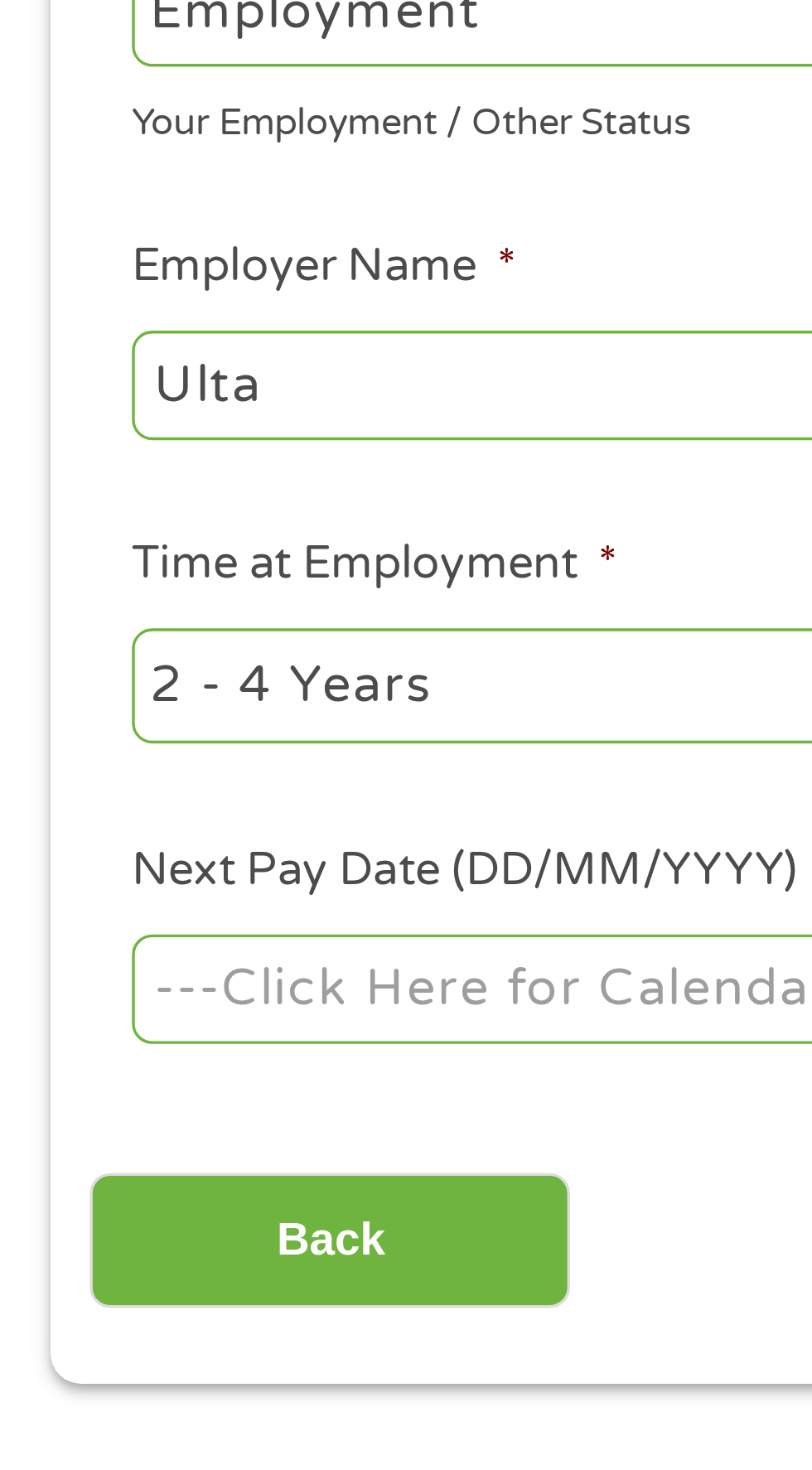
click at [173, 637] on body "Home Get Loan Offer How it works FAQs Blog Cash Loans Quick Loans Online Loans …" at bounding box center [406, 1255] width 812 height 2525
click at [215, 635] on input "Next Pay Date (DD/MM/YYYY) *" at bounding box center [152, 638] width 226 height 32
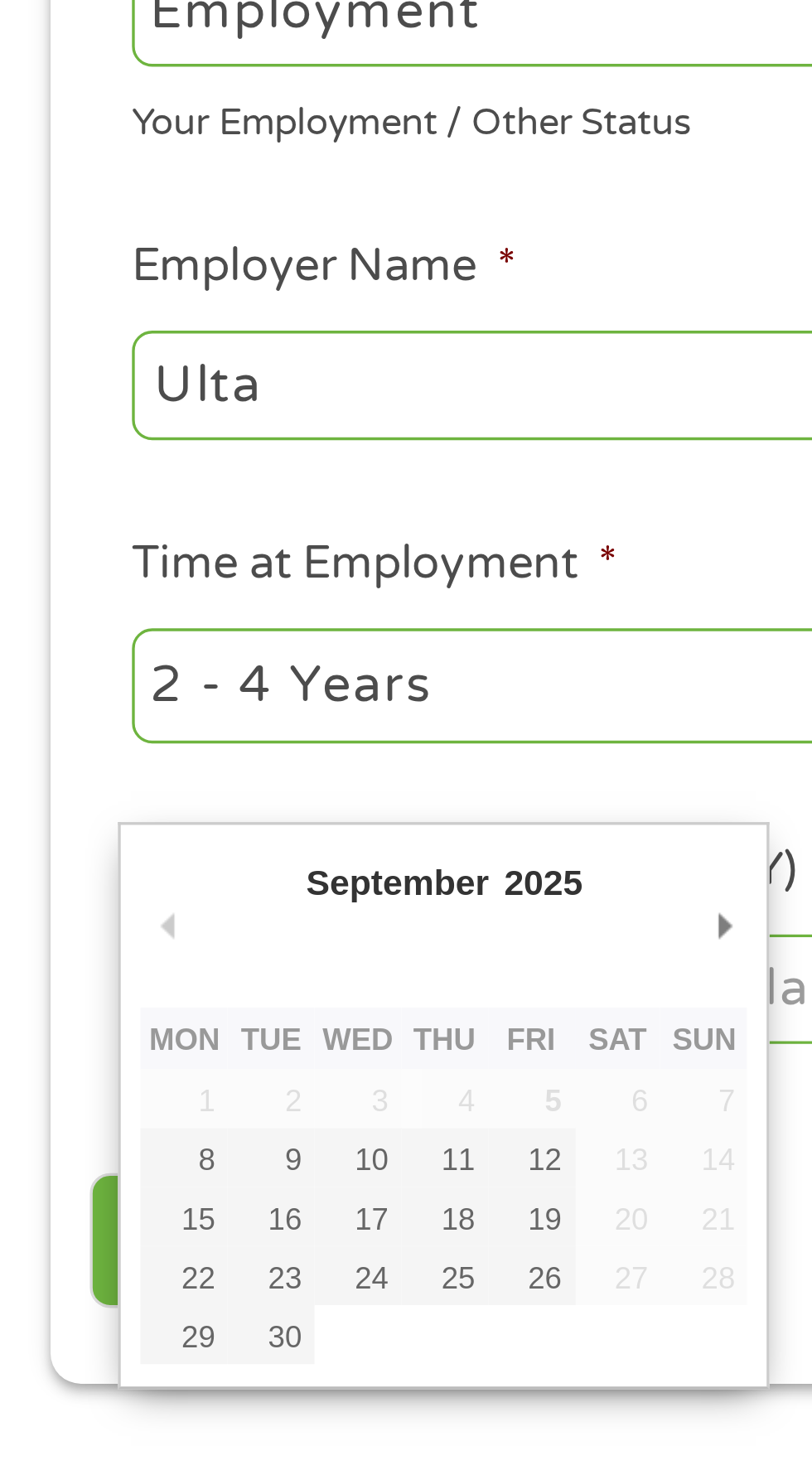
type input "12/09/2025"
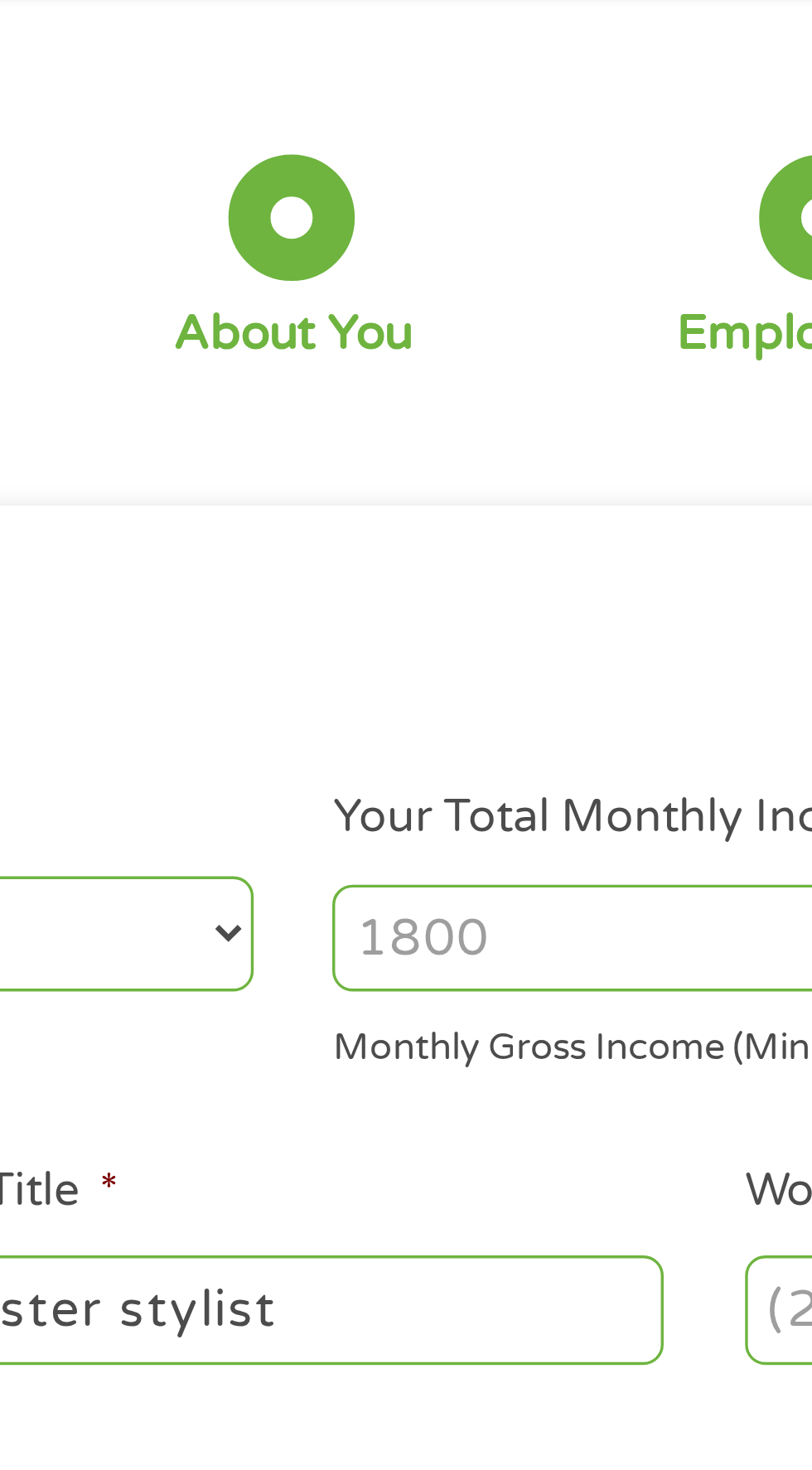
click at [519, 346] on input "Your Total Monthly Income *" at bounding box center [595, 350] width 356 height 32
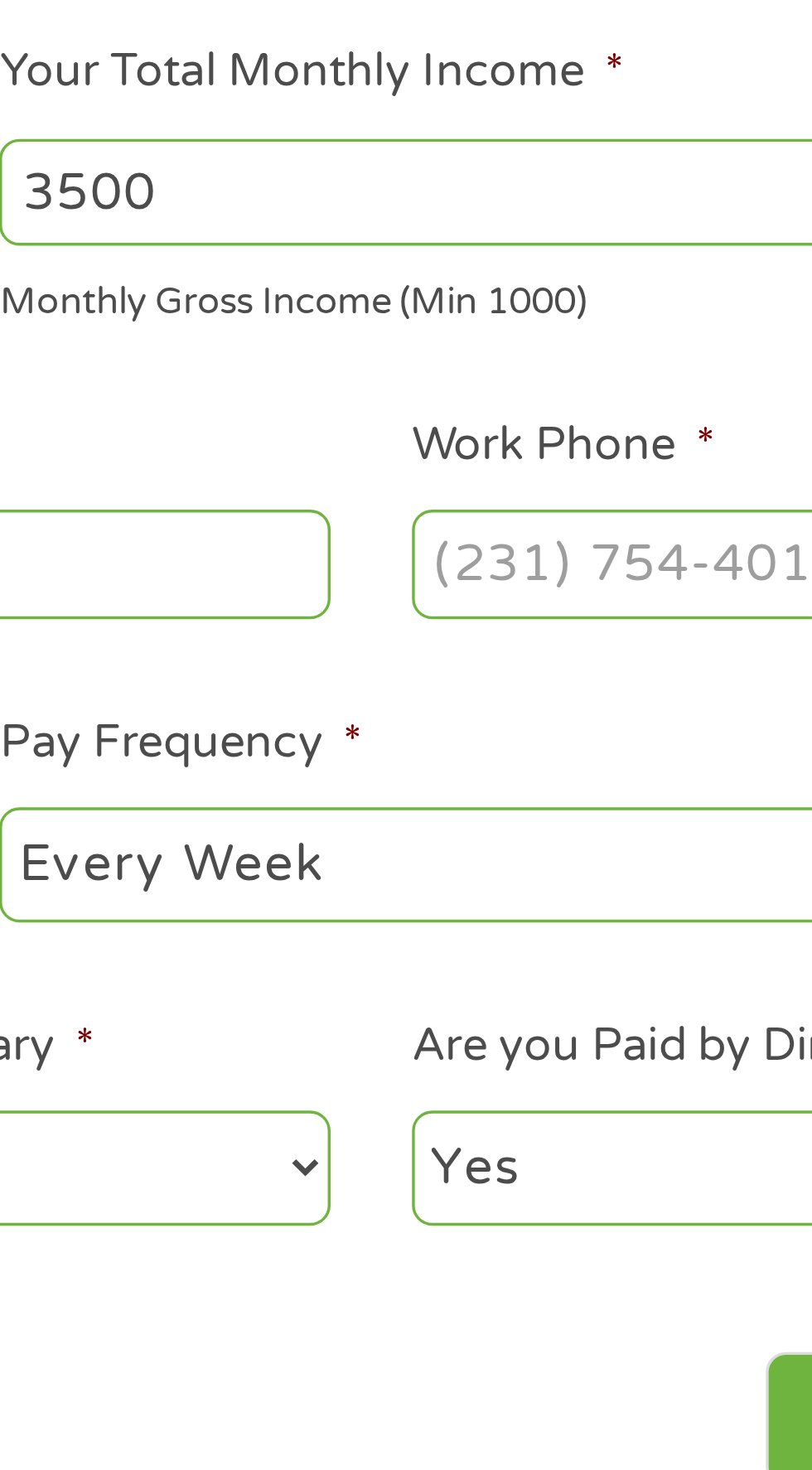
type input "3500"
click at [619, 455] on input "Work Phone *" at bounding box center [652, 460] width 226 height 32
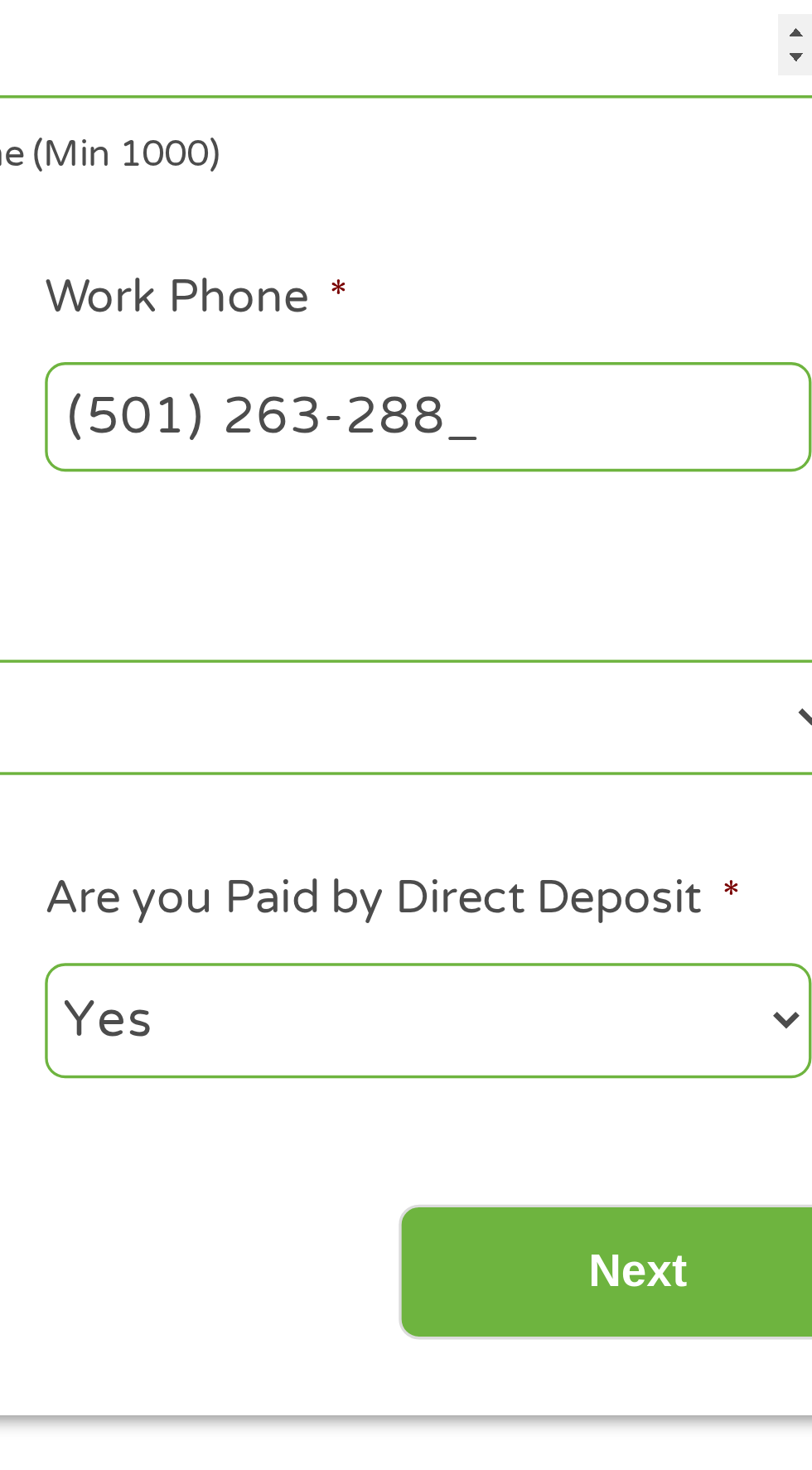
type input "(501) 263-2889"
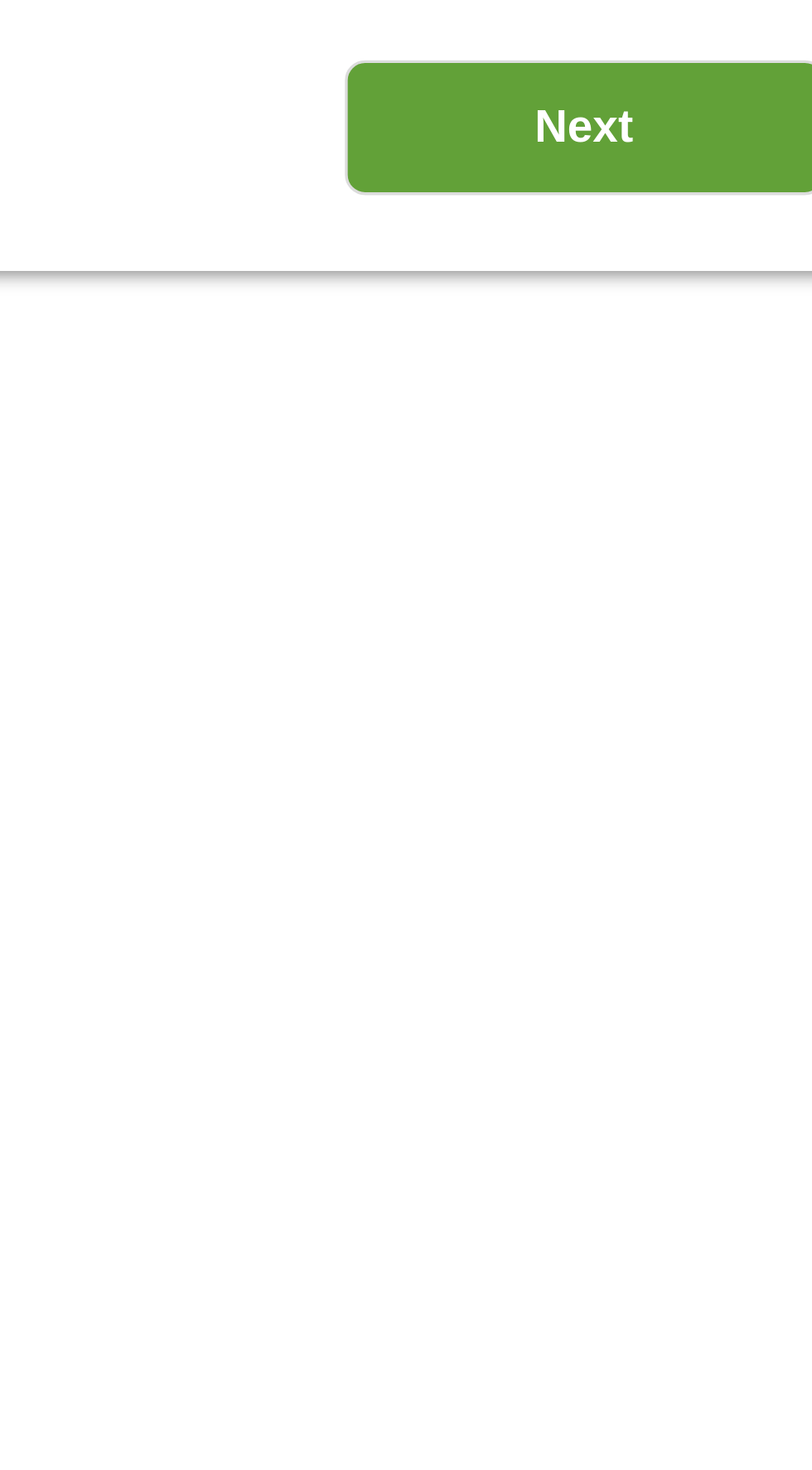
click at [730, 723] on input "Next" at bounding box center [715, 712] width 142 height 40
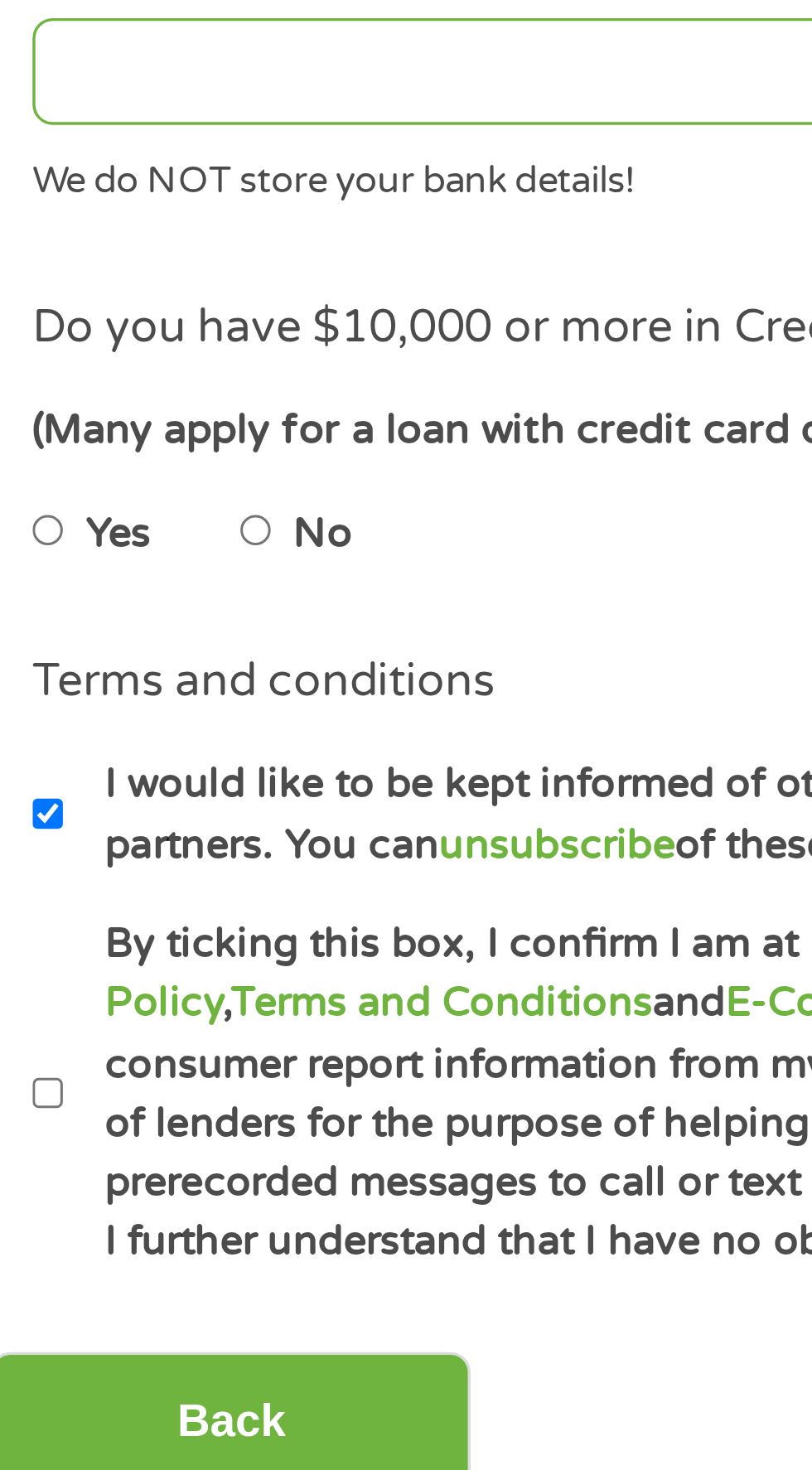
click at [110, 840] on input "No" at bounding box center [105, 832] width 10 height 27
radio input "true"
click at [52, 996] on label "By ticking this box, I confirm I am at least 18 years old. I confirm I have rea…" at bounding box center [414, 997] width 732 height 106
click at [49, 996] on input "By ticking this box, I confirm I am at least 18 years old. I confirm I have rea…" at bounding box center [44, 997] width 10 height 27
checkbox input "true"
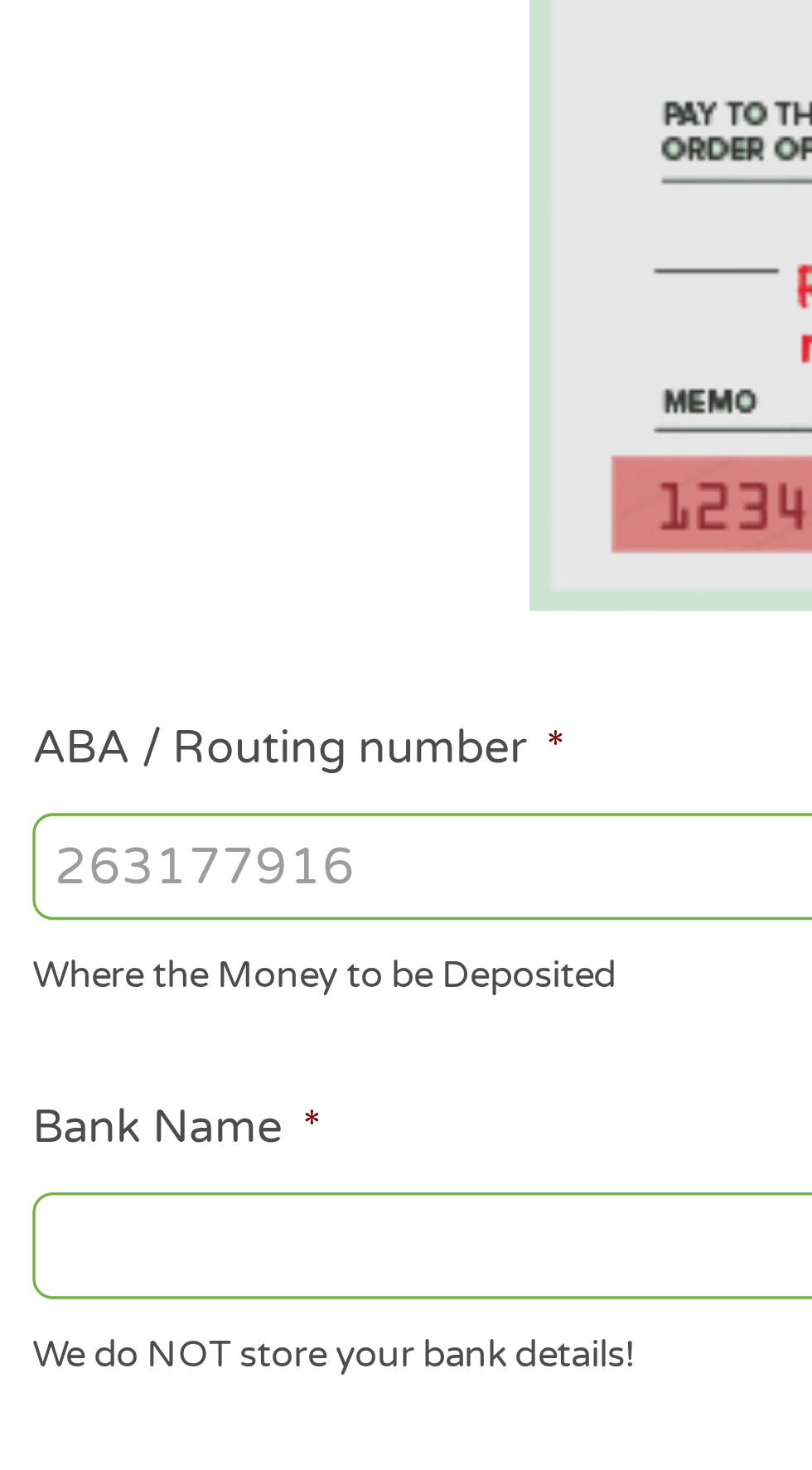
scroll to position [8, 0]
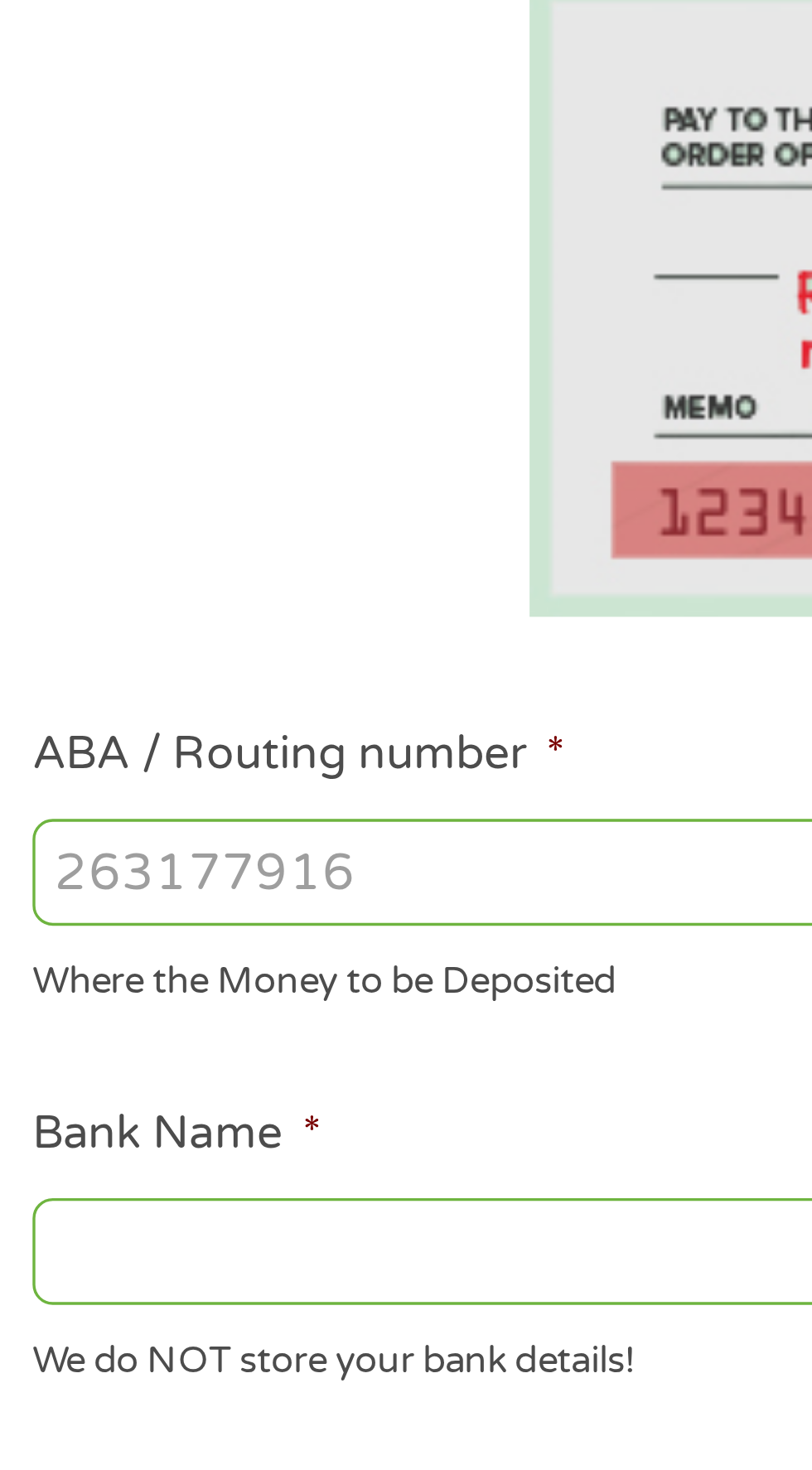
click at [203, 590] on input "ABA / Routing number *" at bounding box center [216, 584] width 356 height 32
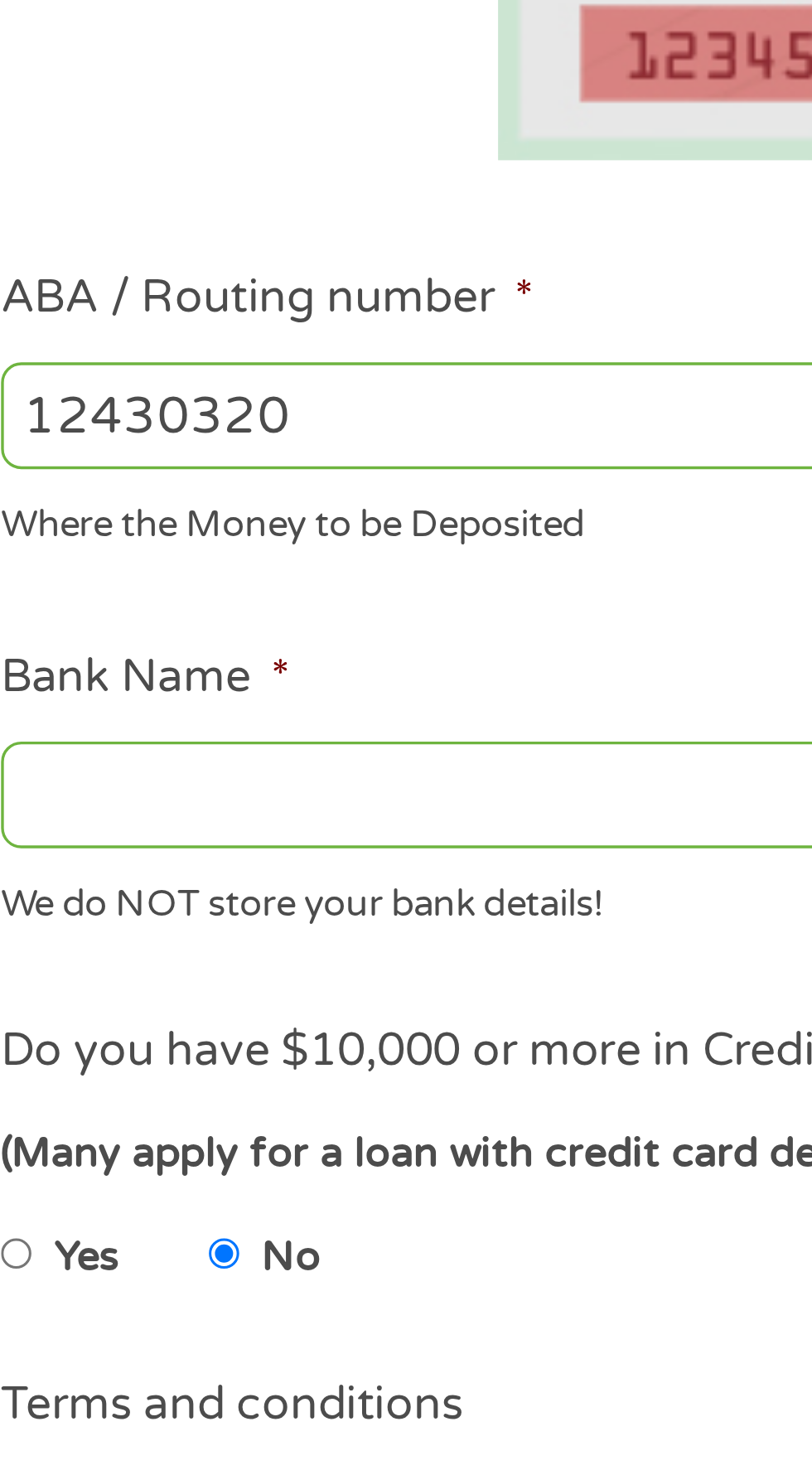
type input "124303201"
type input "VARO BANK, NATIONAL ASSOCIATION"
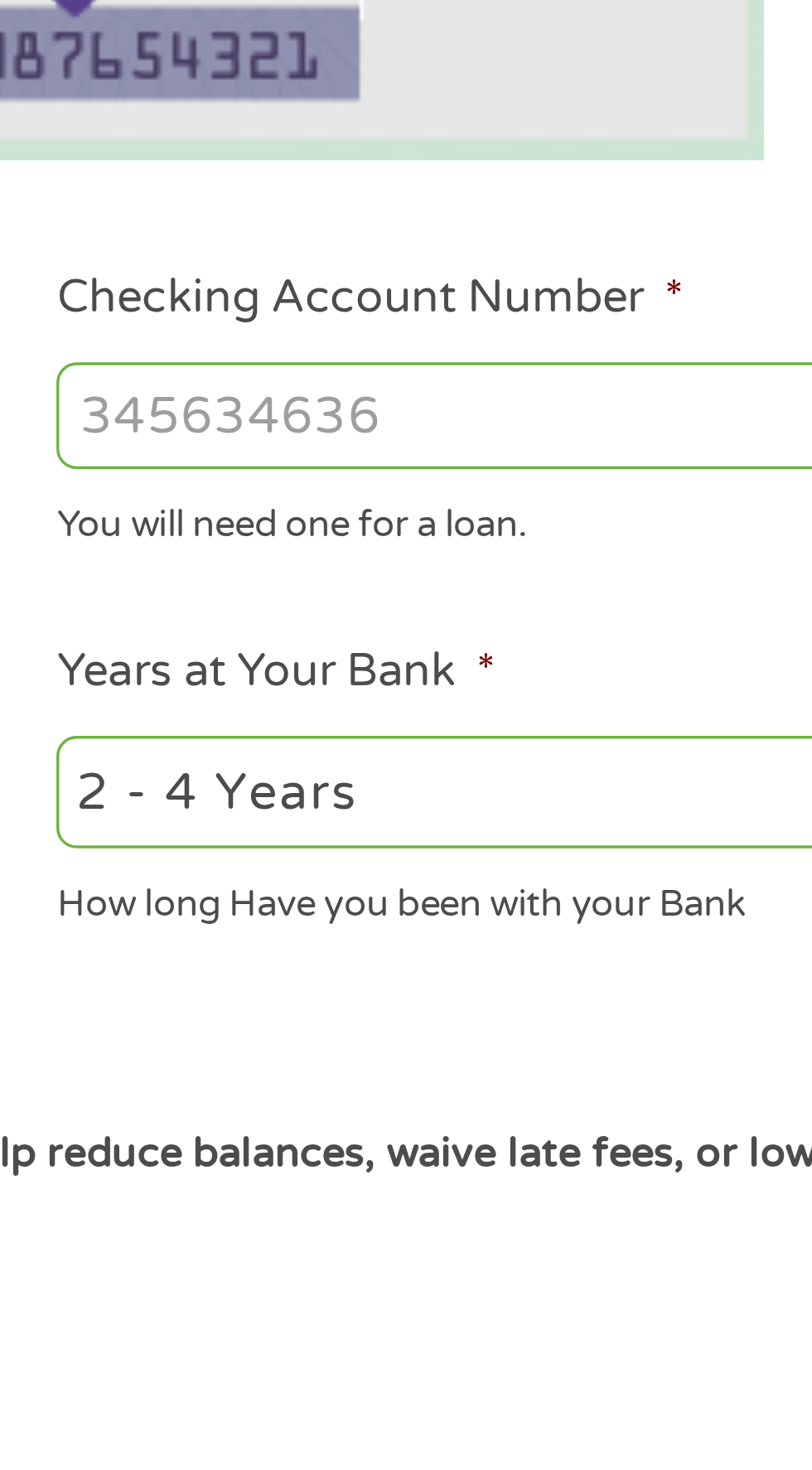
type input "124303201"
click at [555, 591] on input "Checking Account Number *" at bounding box center [595, 584] width 356 height 32
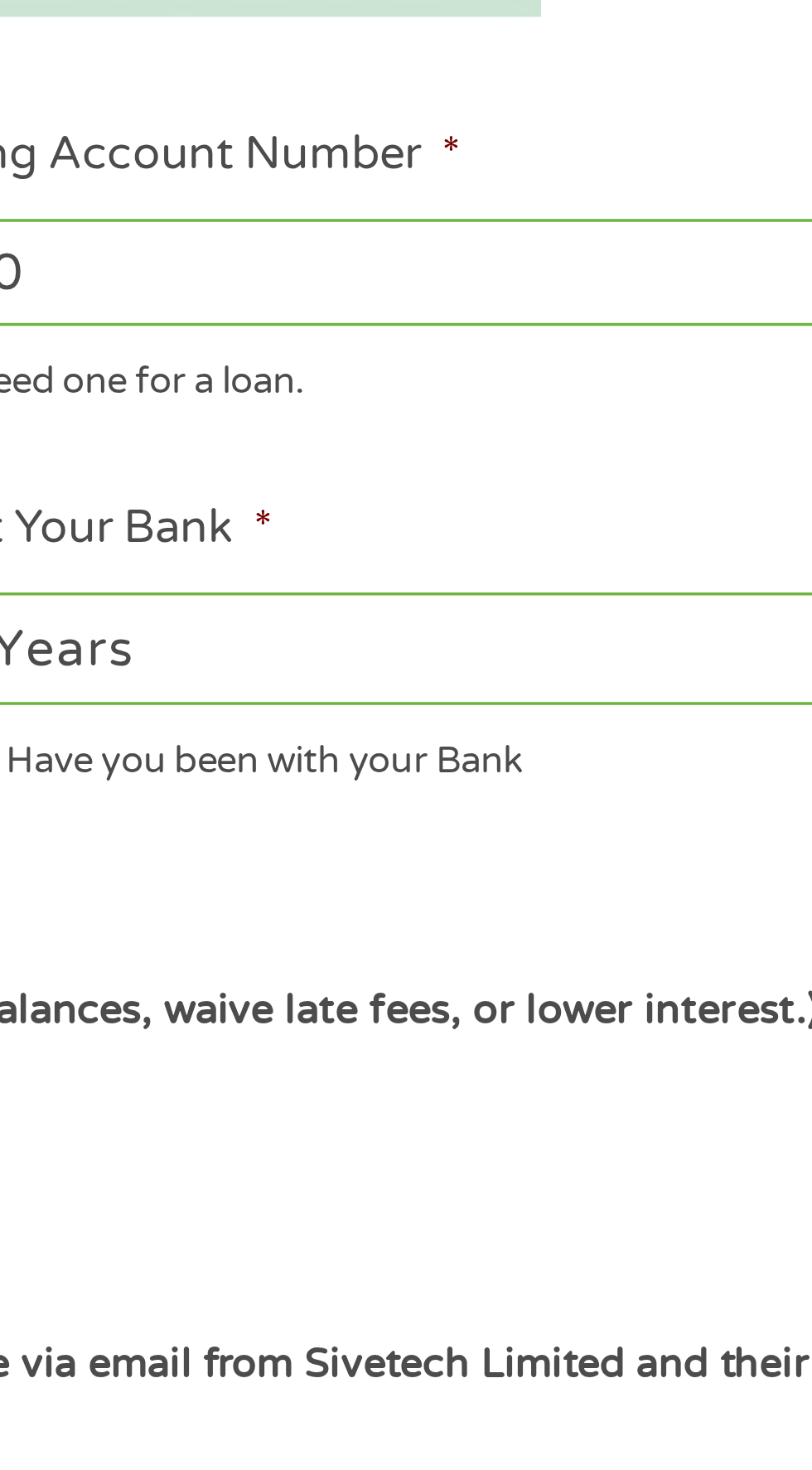
click at [638, 590] on input "13750" at bounding box center [595, 584] width 356 height 32
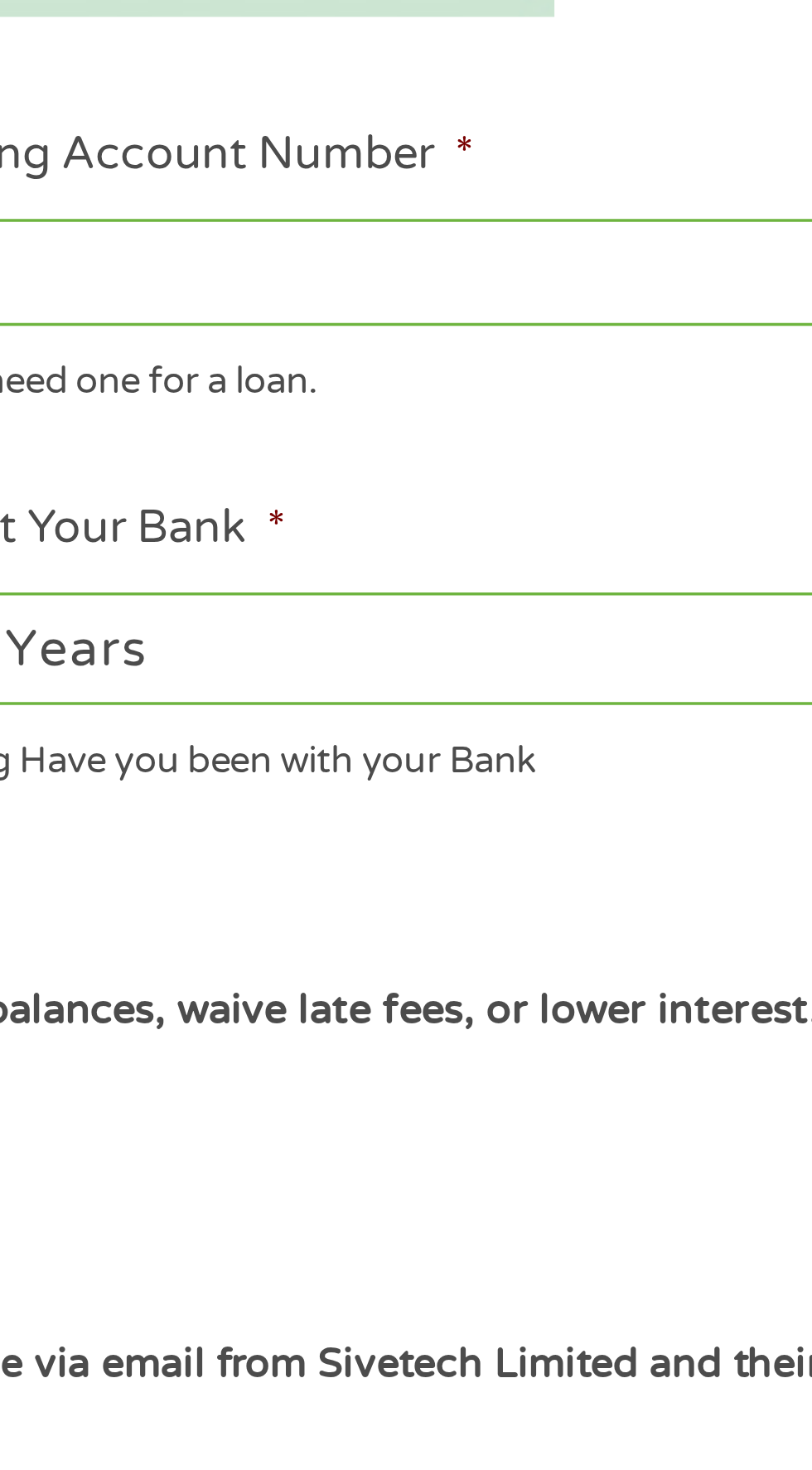
type input "1"
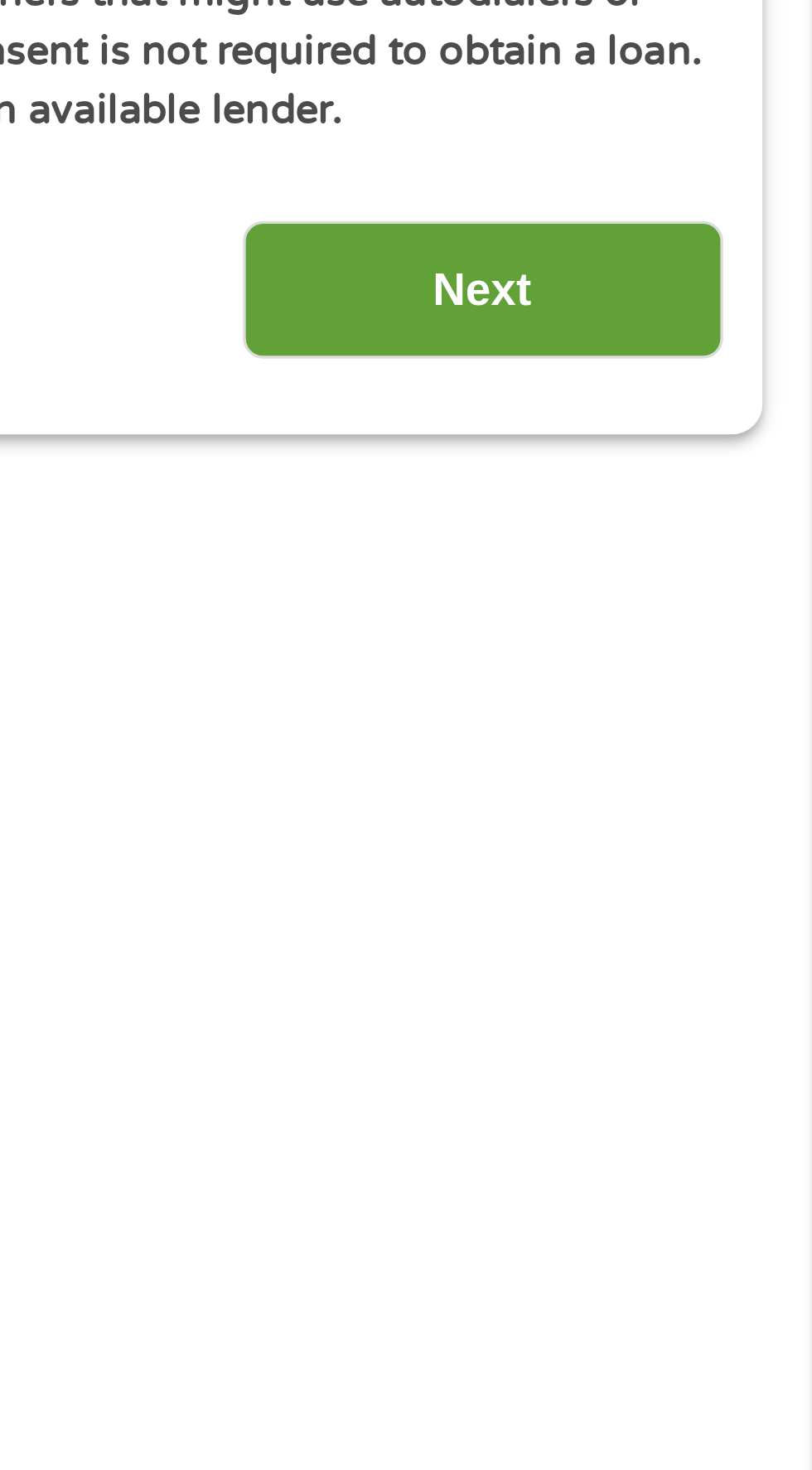
type input "10375088"
click at [749, 1098] on input "Next" at bounding box center [715, 1094] width 142 height 40
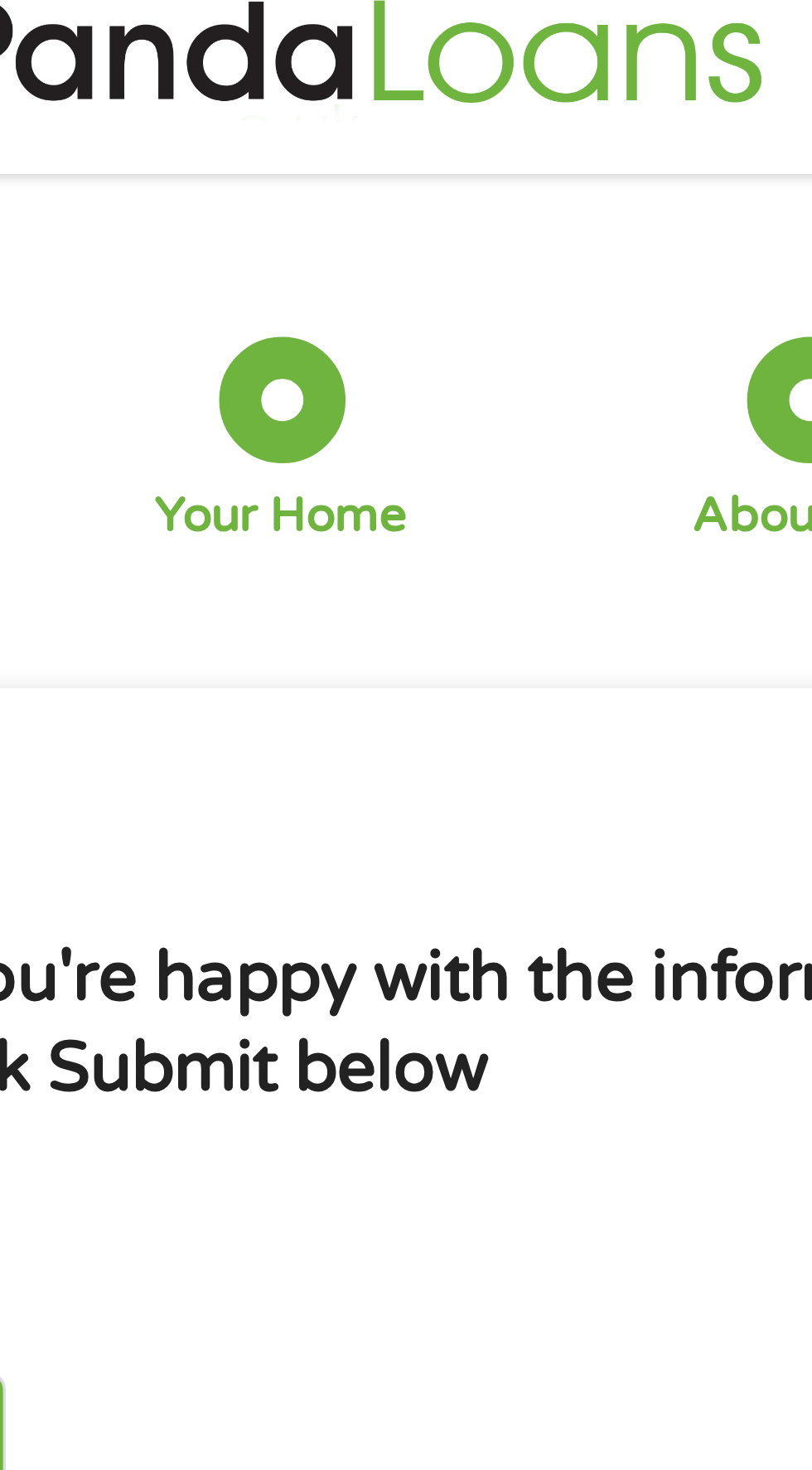
scroll to position [25, 0]
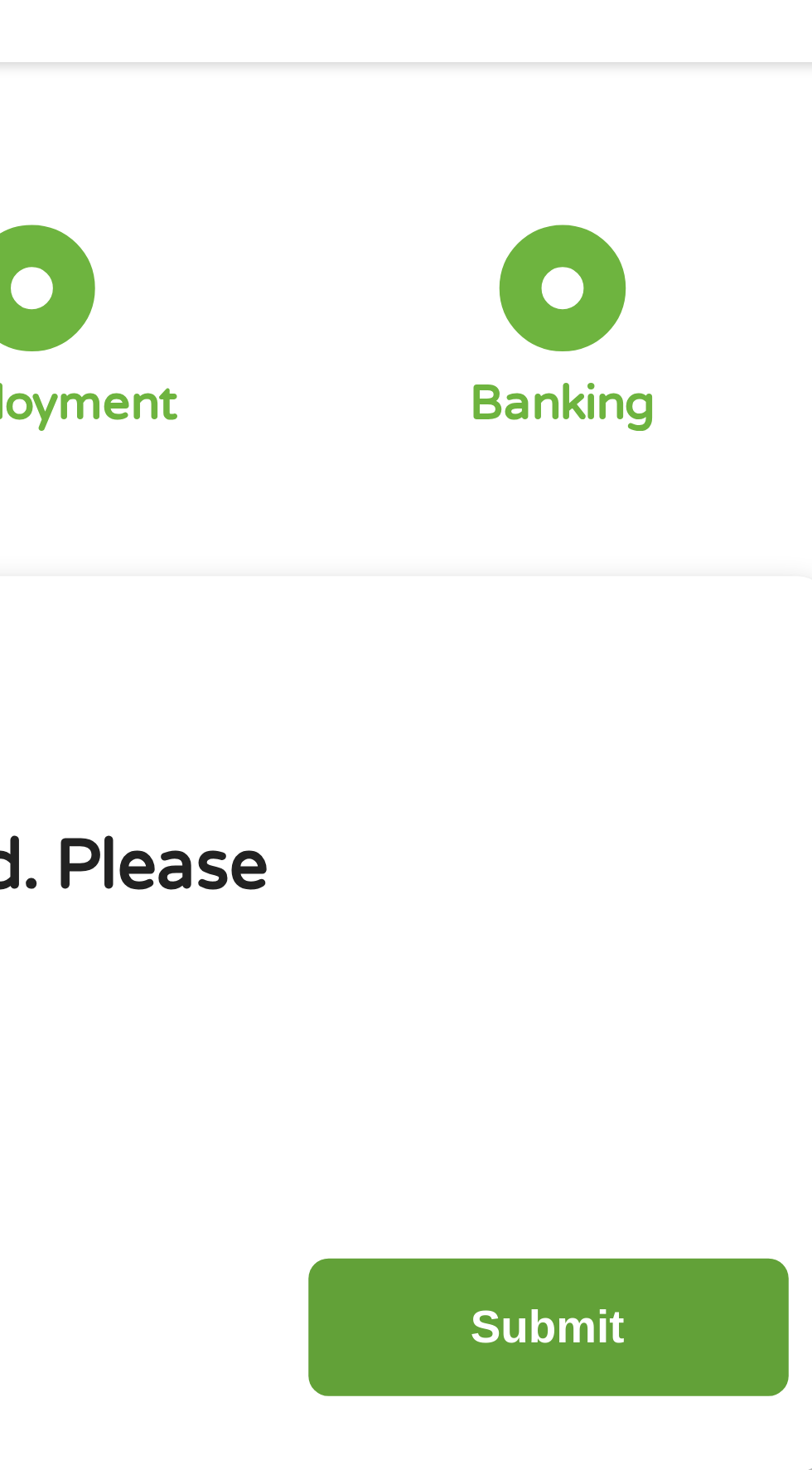
click at [727, 414] on input "Submit" at bounding box center [715, 426] width 142 height 40
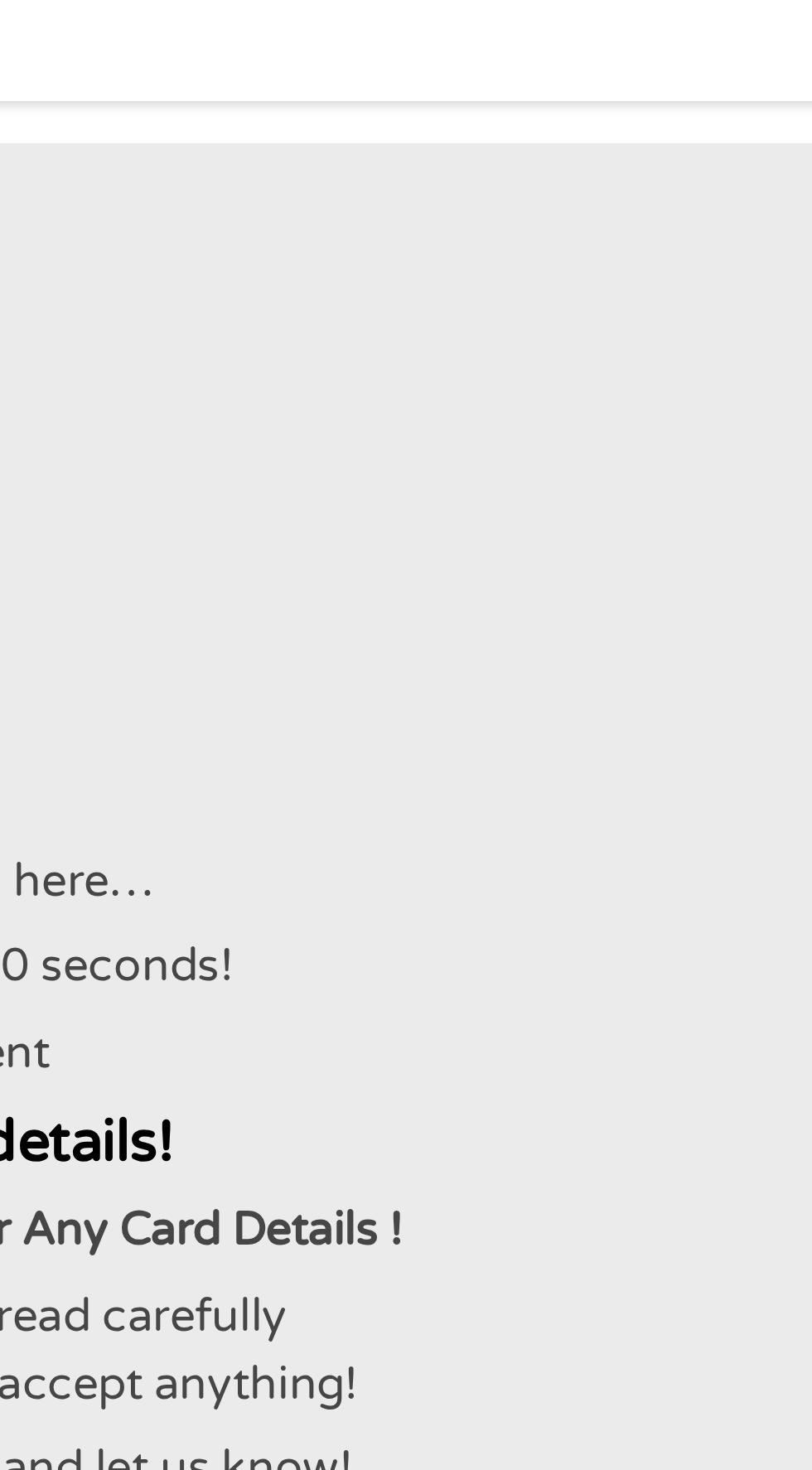
scroll to position [0, 0]
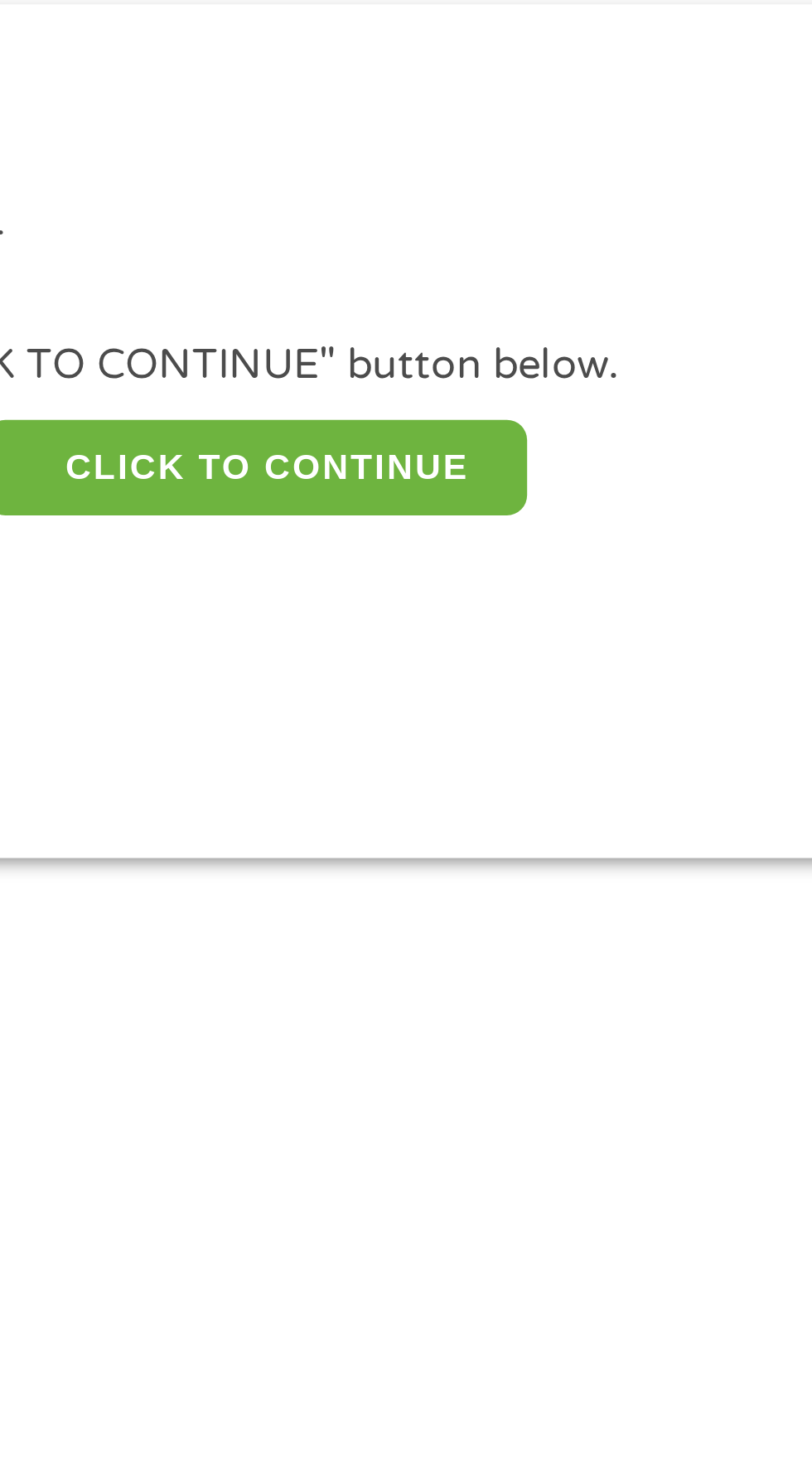
scroll to position [8, 0]
